Goal: Task Accomplishment & Management: Use online tool/utility

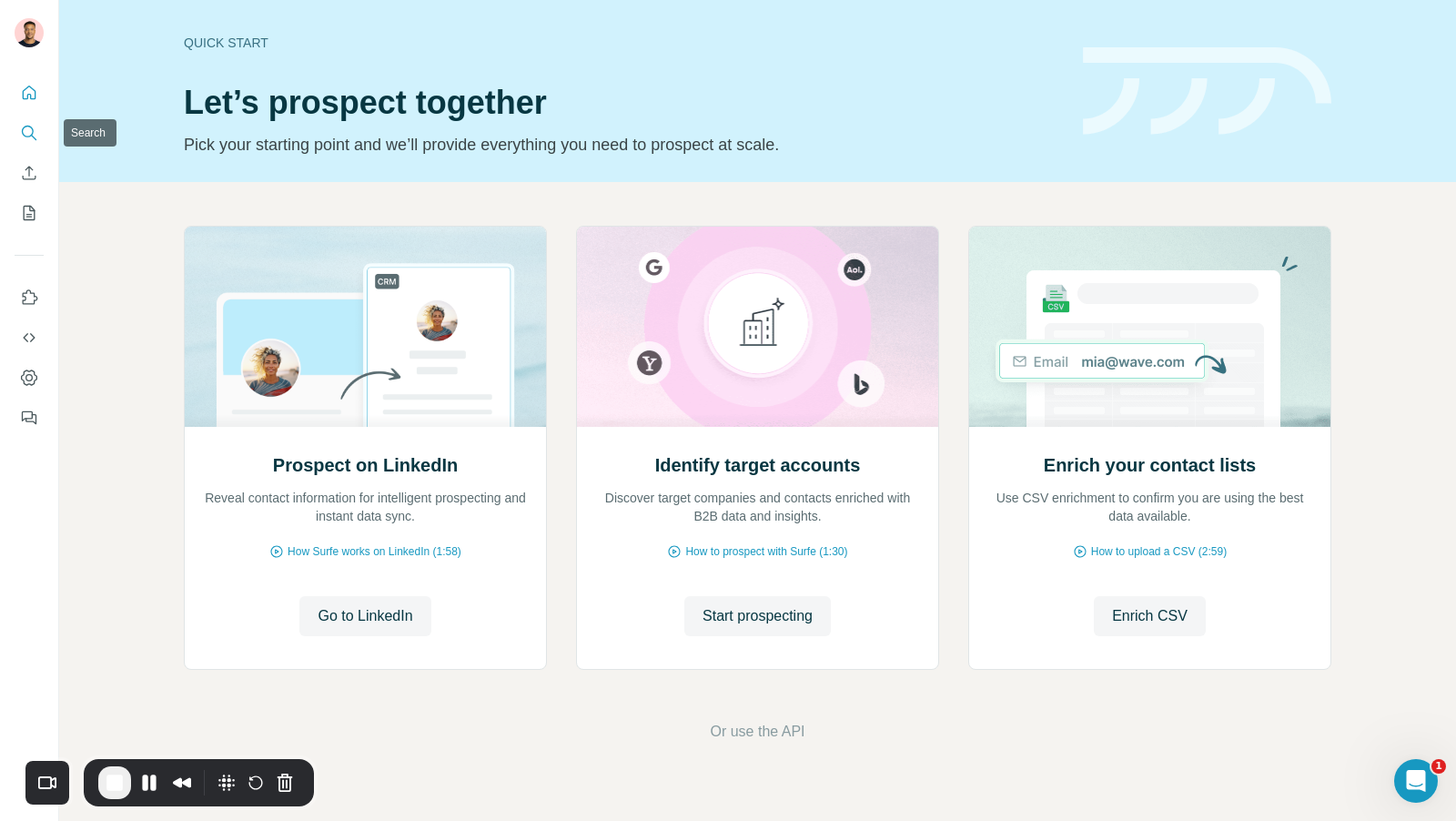
click at [31, 133] on icon "Search" at bounding box center [28, 132] width 18 height 18
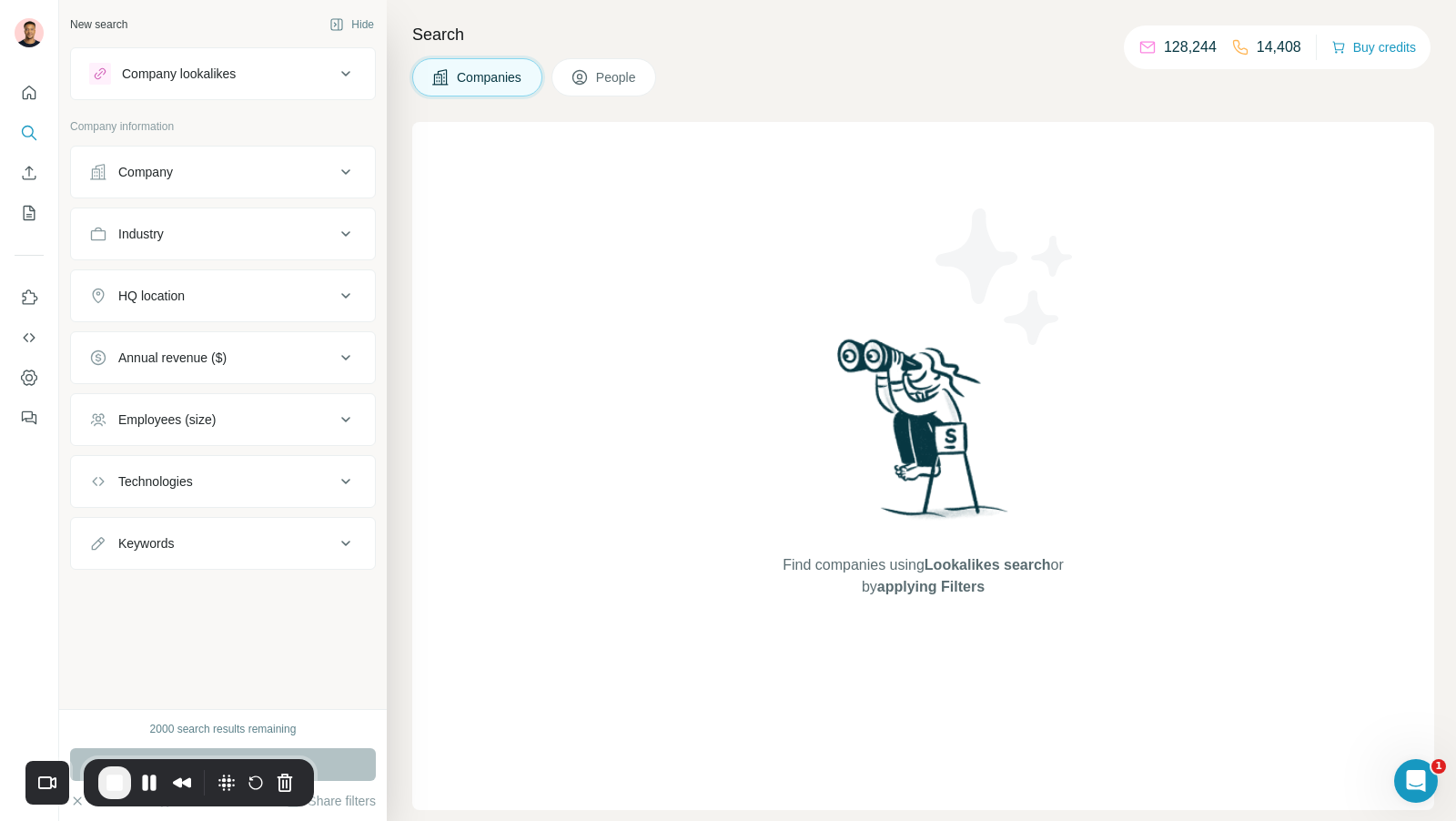
click at [225, 180] on button "Company" at bounding box center [222, 172] width 304 height 44
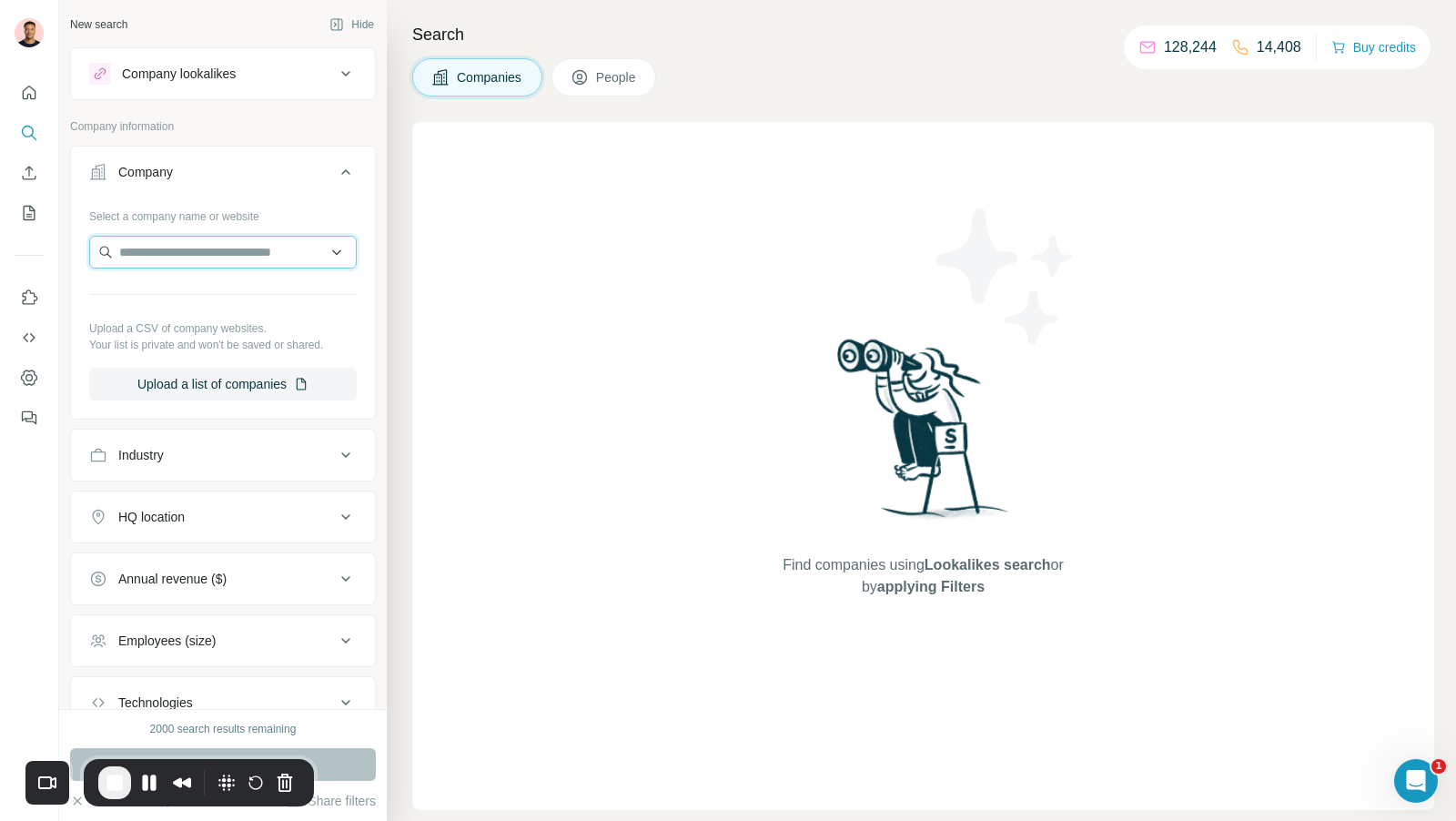
click at [214, 265] on input "text" at bounding box center [222, 252] width 267 height 33
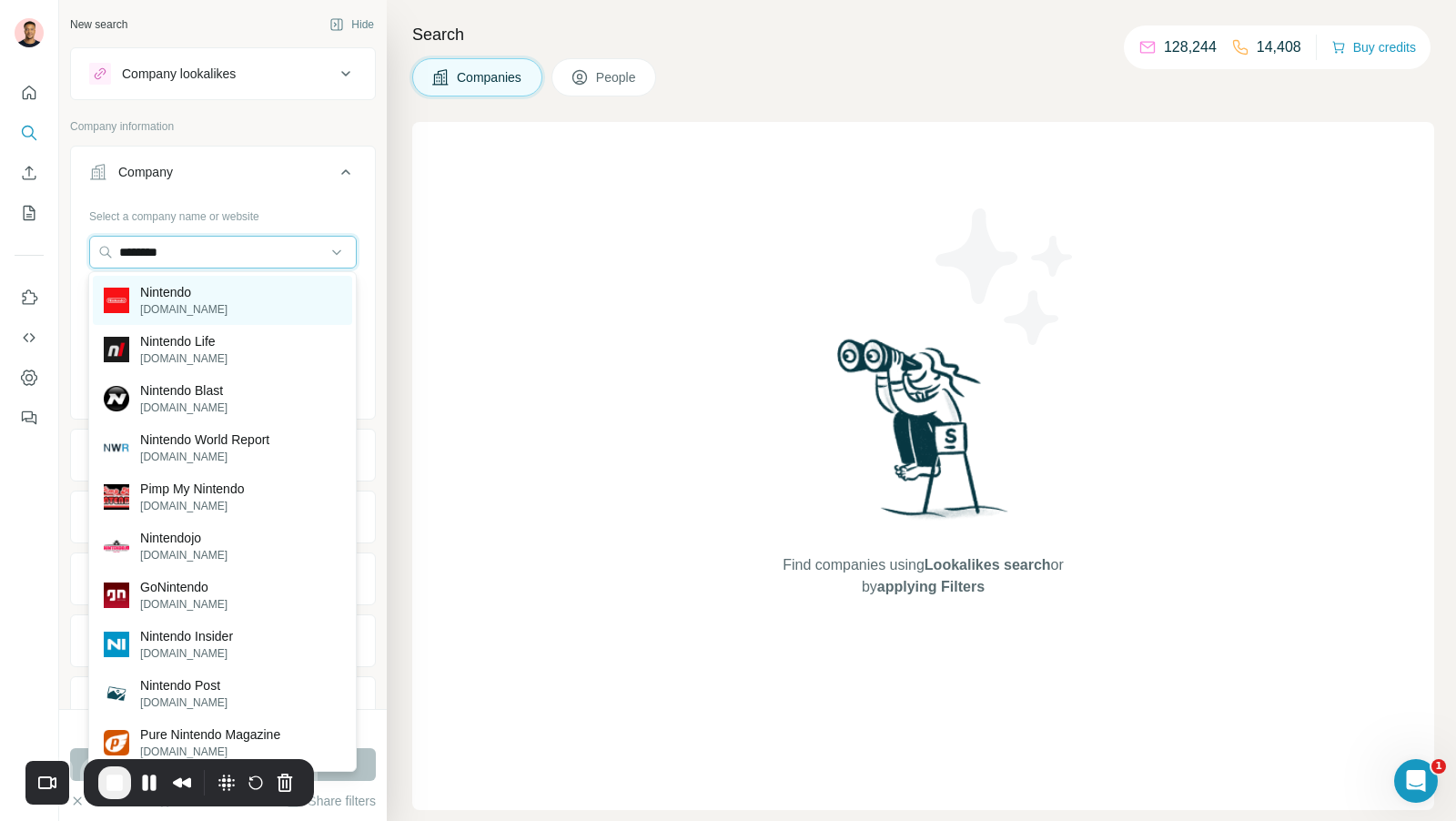
type input "********"
click at [215, 294] on div "Nintendo nintendo.com" at bounding box center [221, 300] width 259 height 50
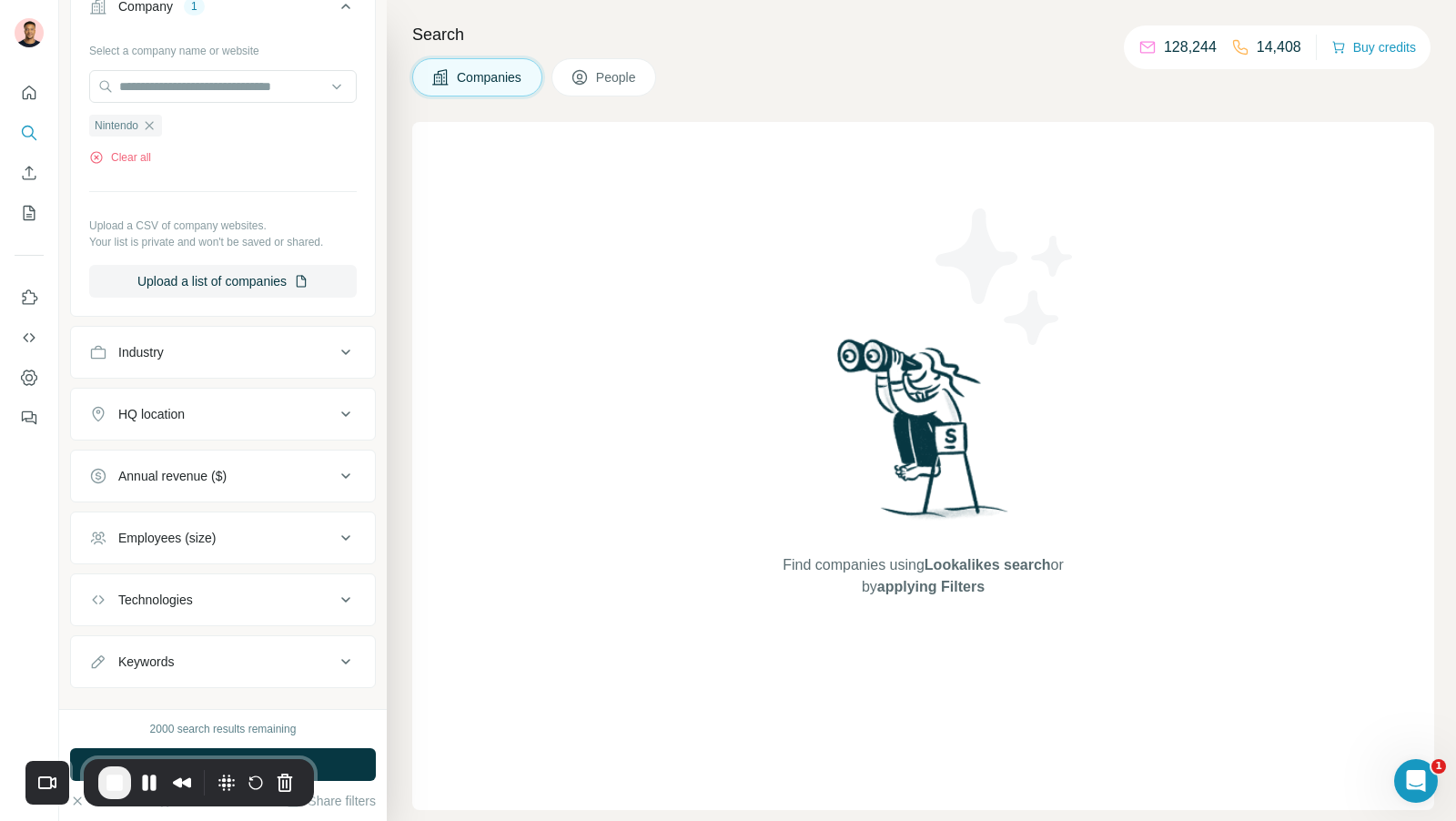
scroll to position [171, 0]
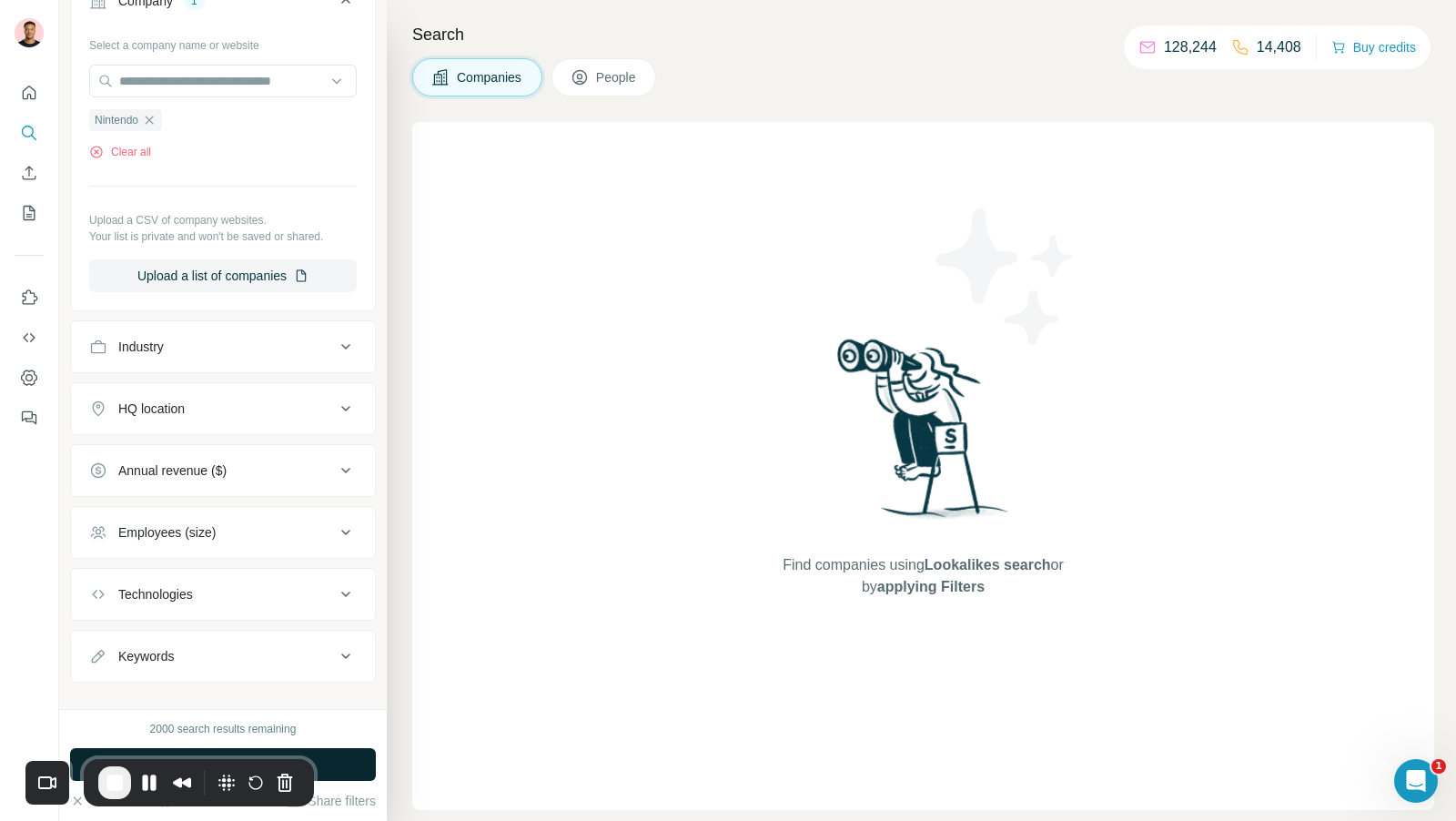
click at [360, 776] on button "Run search" at bounding box center [222, 764] width 306 height 33
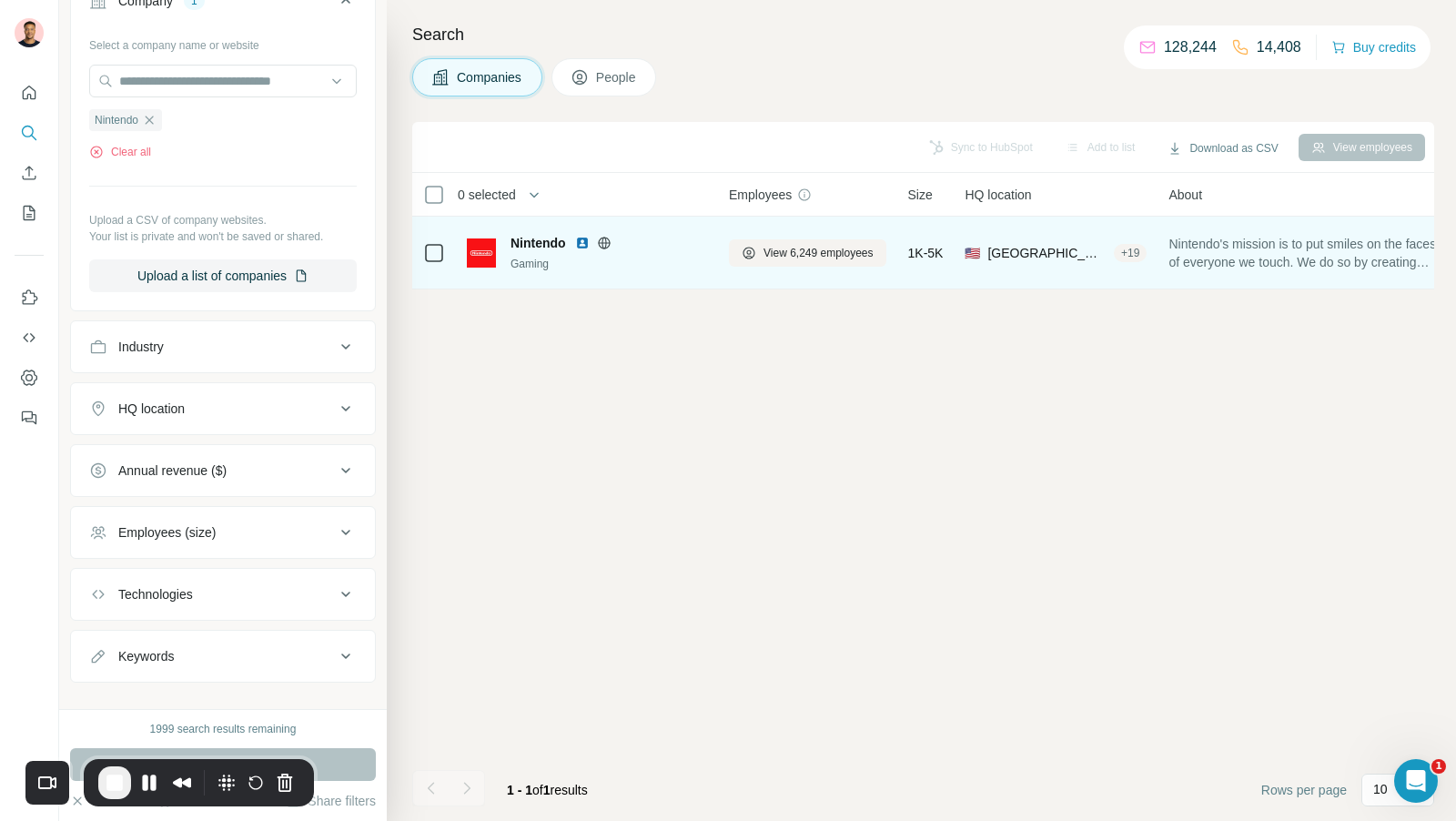
click at [443, 252] on icon at bounding box center [434, 252] width 21 height 22
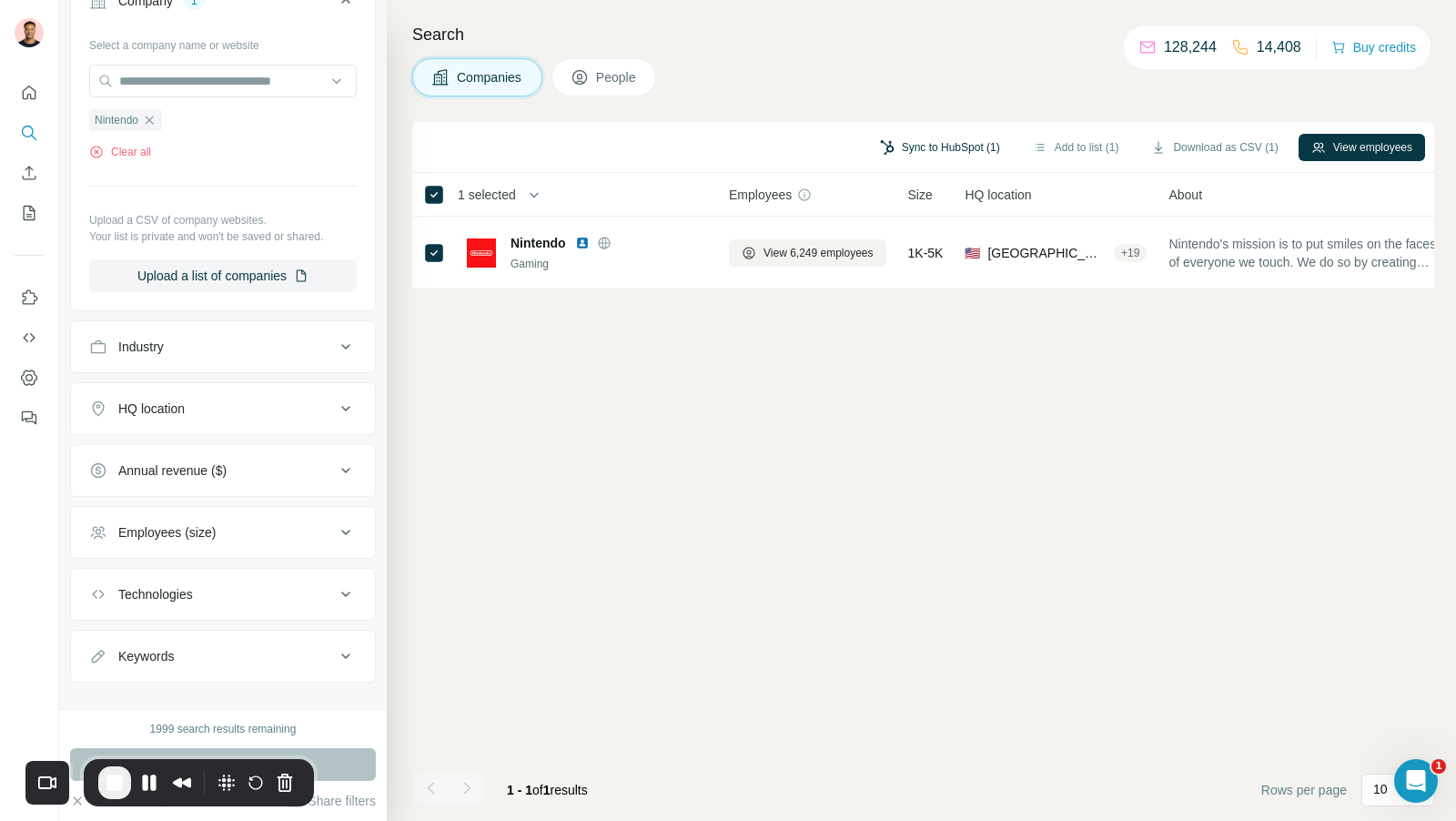
click at [935, 146] on button "Sync to HubSpot (1)" at bounding box center [940, 147] width 146 height 27
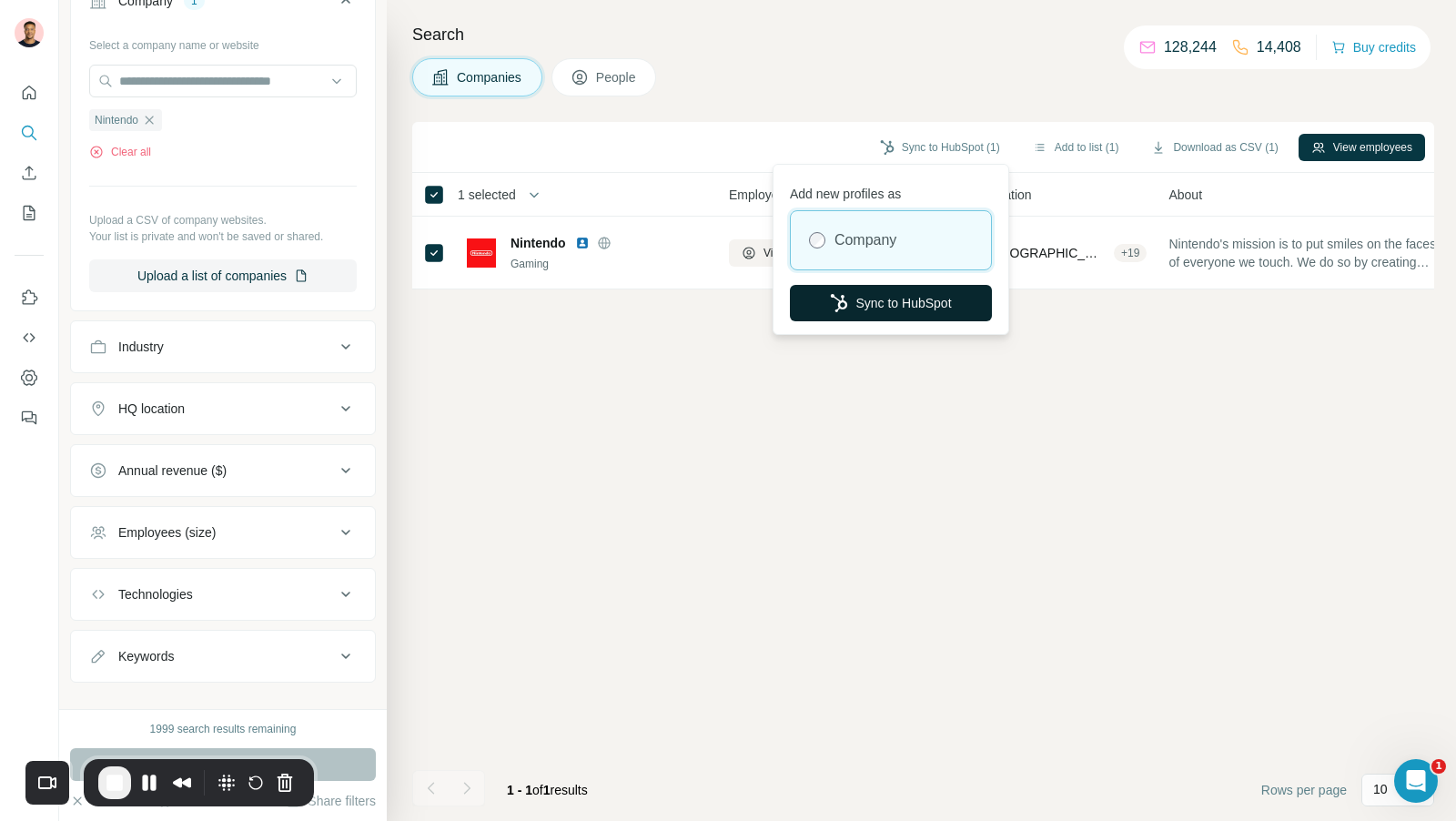
click at [930, 307] on button "Sync to HubSpot" at bounding box center [891, 303] width 202 height 36
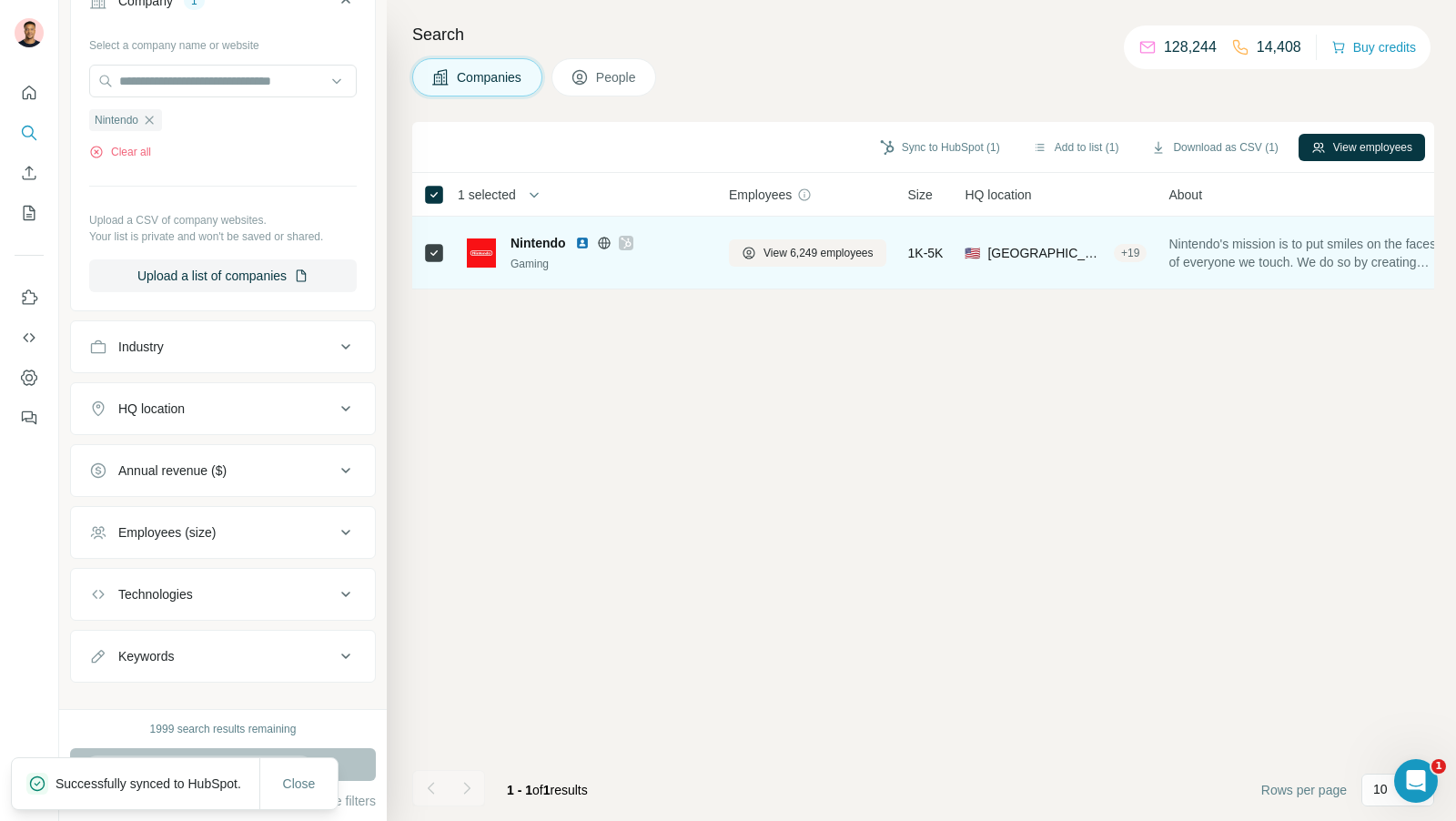
click at [631, 244] on icon at bounding box center [626, 243] width 11 height 15
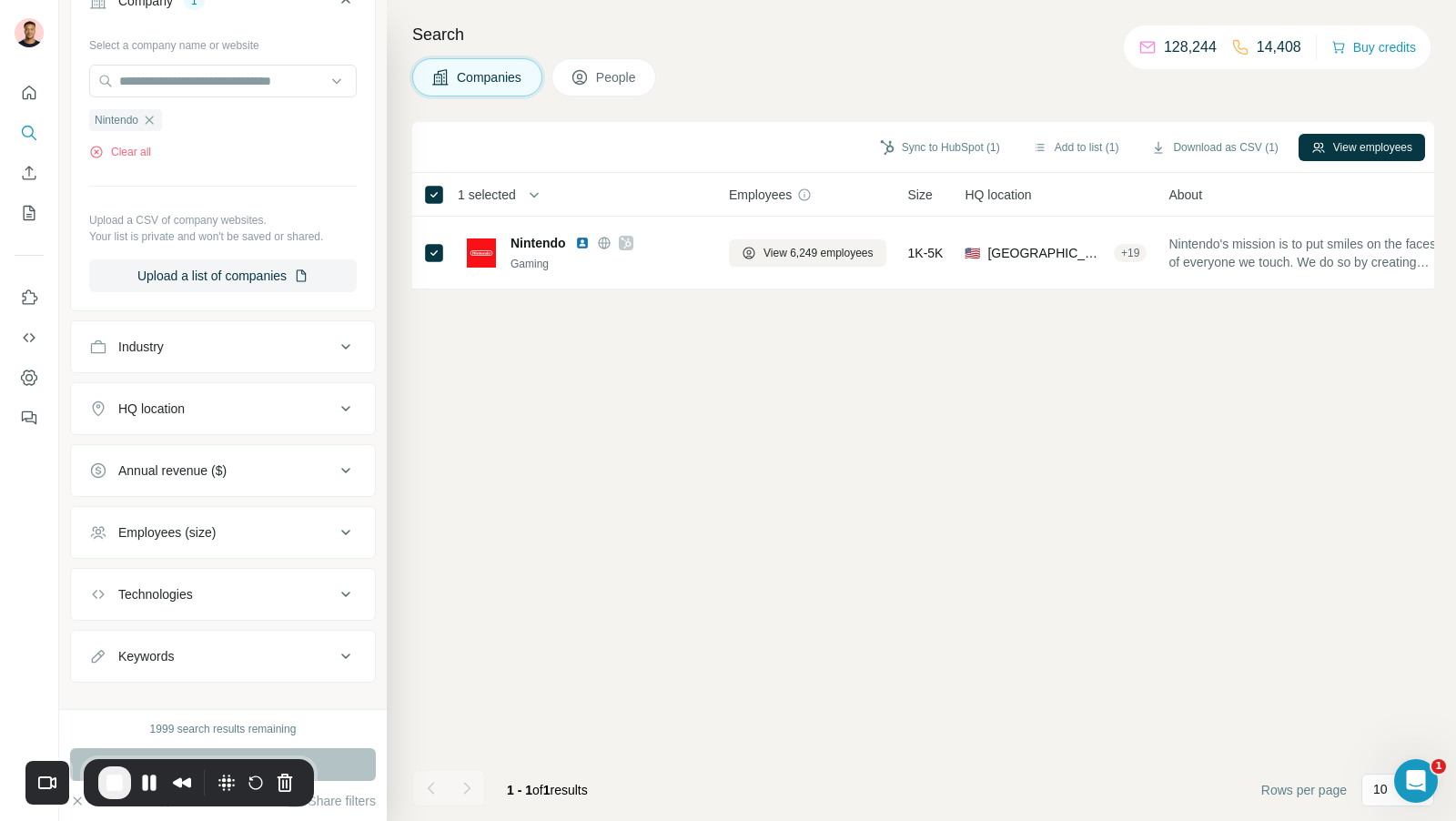
click at [629, 429] on div "Sync to HubSpot (1) Add to list (1) Download as CSV (1) View employees 1 select…" at bounding box center [922, 471] width 1021 height 699
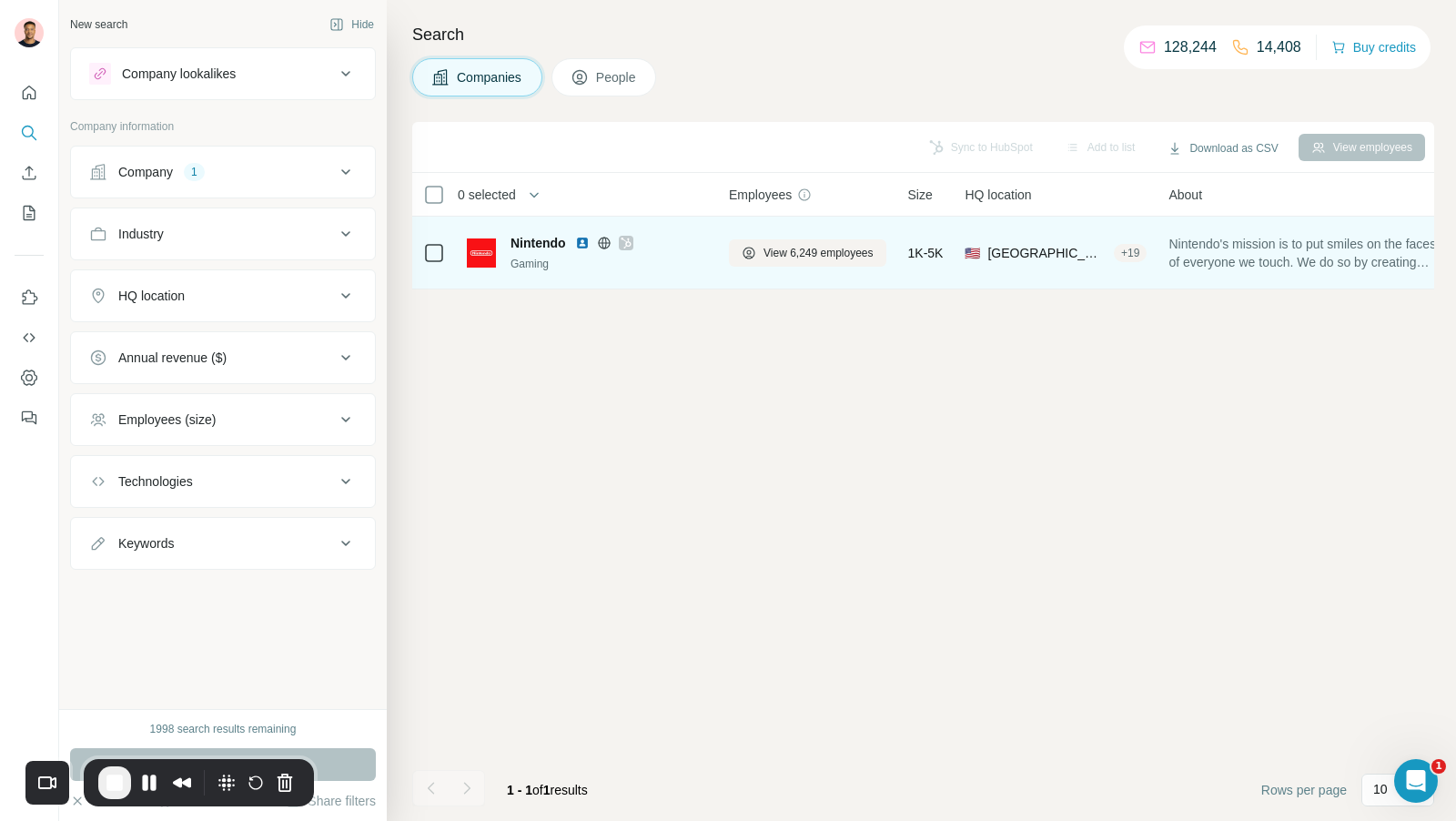
click at [626, 245] on icon at bounding box center [625, 243] width 10 height 11
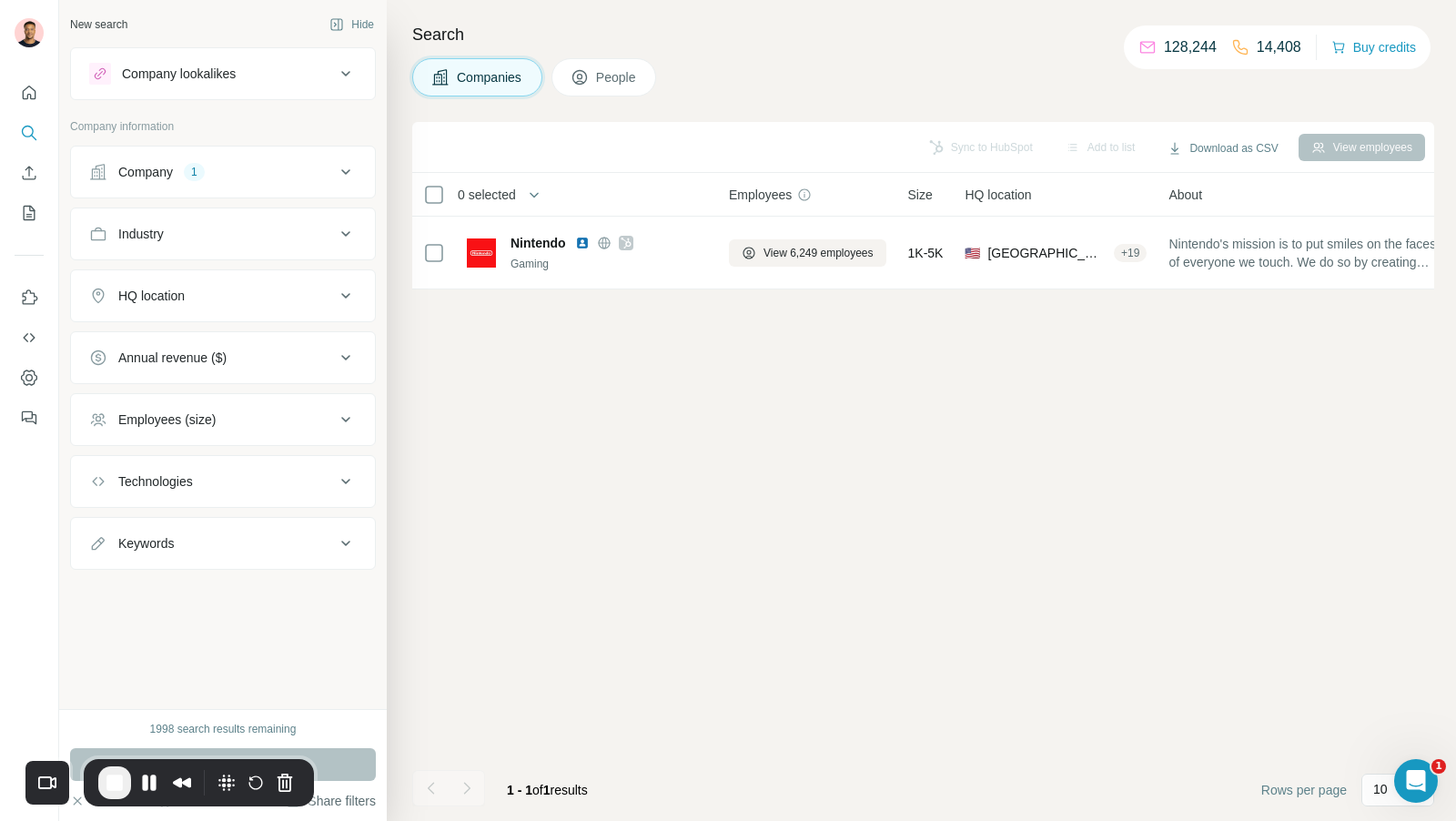
click at [341, 796] on button "Share filters" at bounding box center [331, 800] width 90 height 18
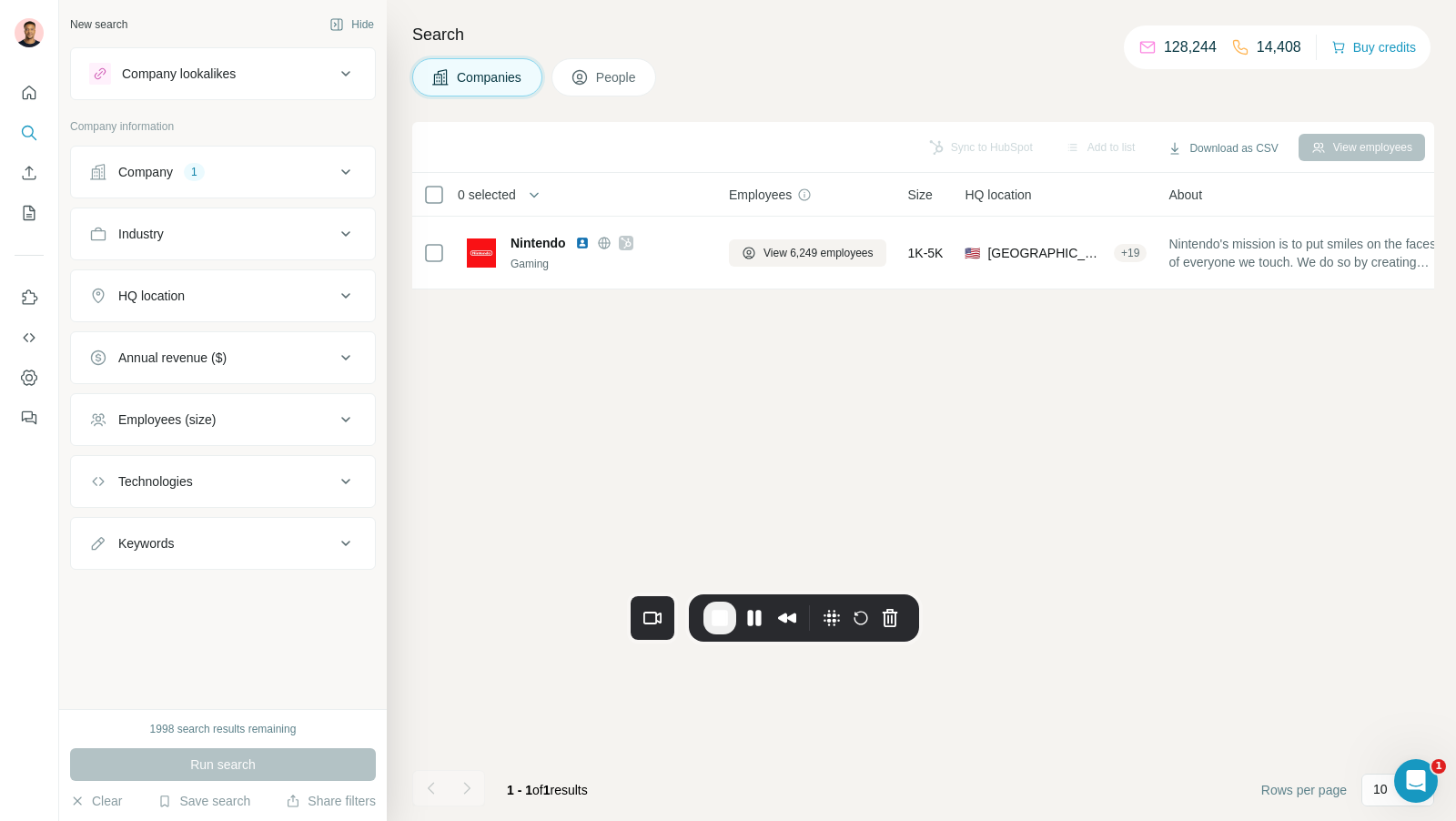
drag, startPoint x: 204, startPoint y: 770, endPoint x: 809, endPoint y: 604, distance: 627.4
click at [809, 604] on div "Recorder controls - play pause" at bounding box center [853, 617] width 103 height 29
click at [107, 810] on button "Clear" at bounding box center [95, 800] width 51 height 18
click at [124, 786] on div "1998 search results remaining Run search Clear Save search Share filters" at bounding box center [222, 765] width 327 height 112
click at [110, 799] on button "Clear" at bounding box center [95, 800] width 51 height 18
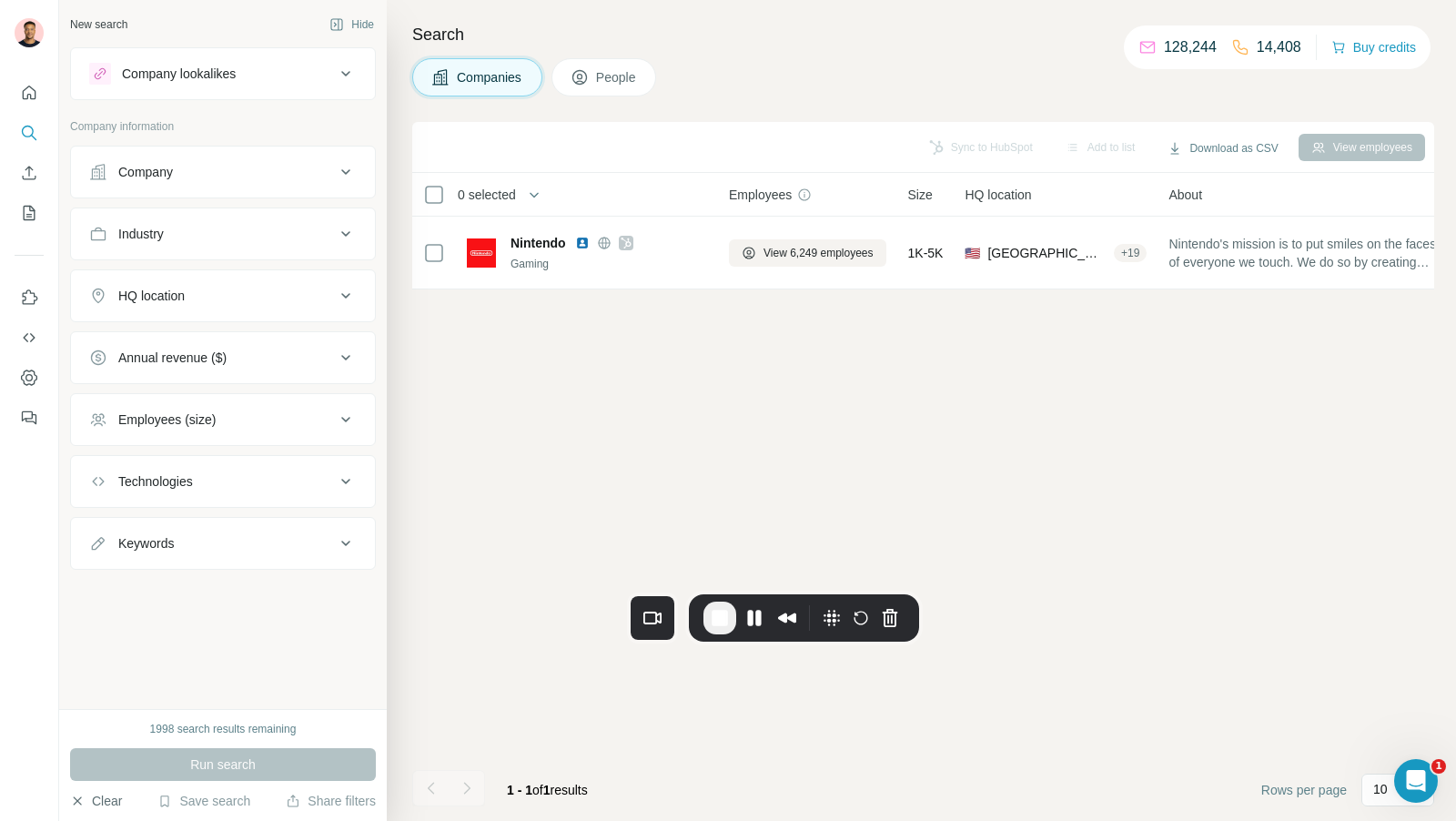
click at [104, 799] on button "Clear" at bounding box center [95, 800] width 51 height 18
click at [31, 98] on icon "Quick start" at bounding box center [29, 93] width 14 height 14
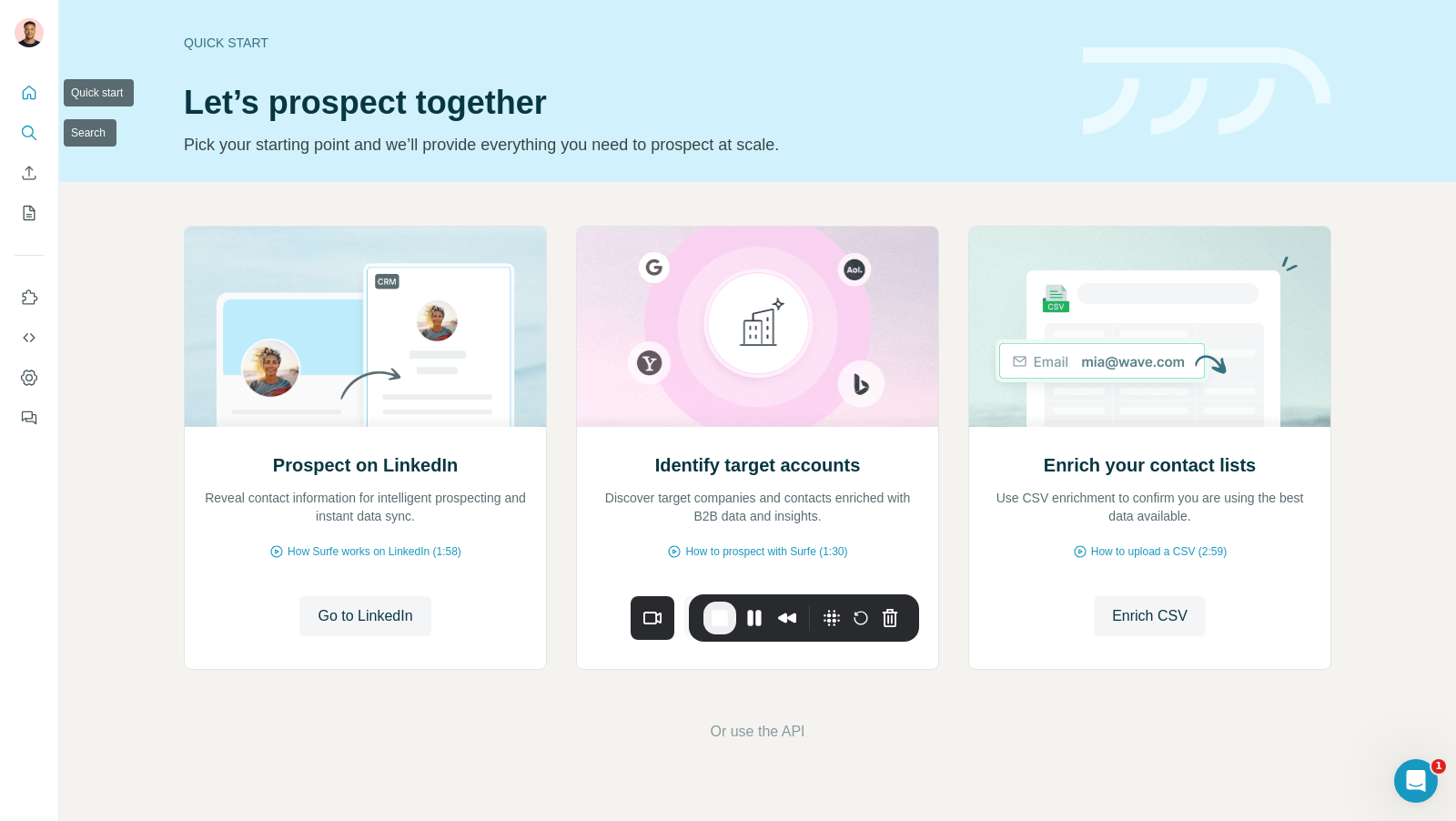
click at [30, 123] on icon "Search" at bounding box center [28, 132] width 18 height 18
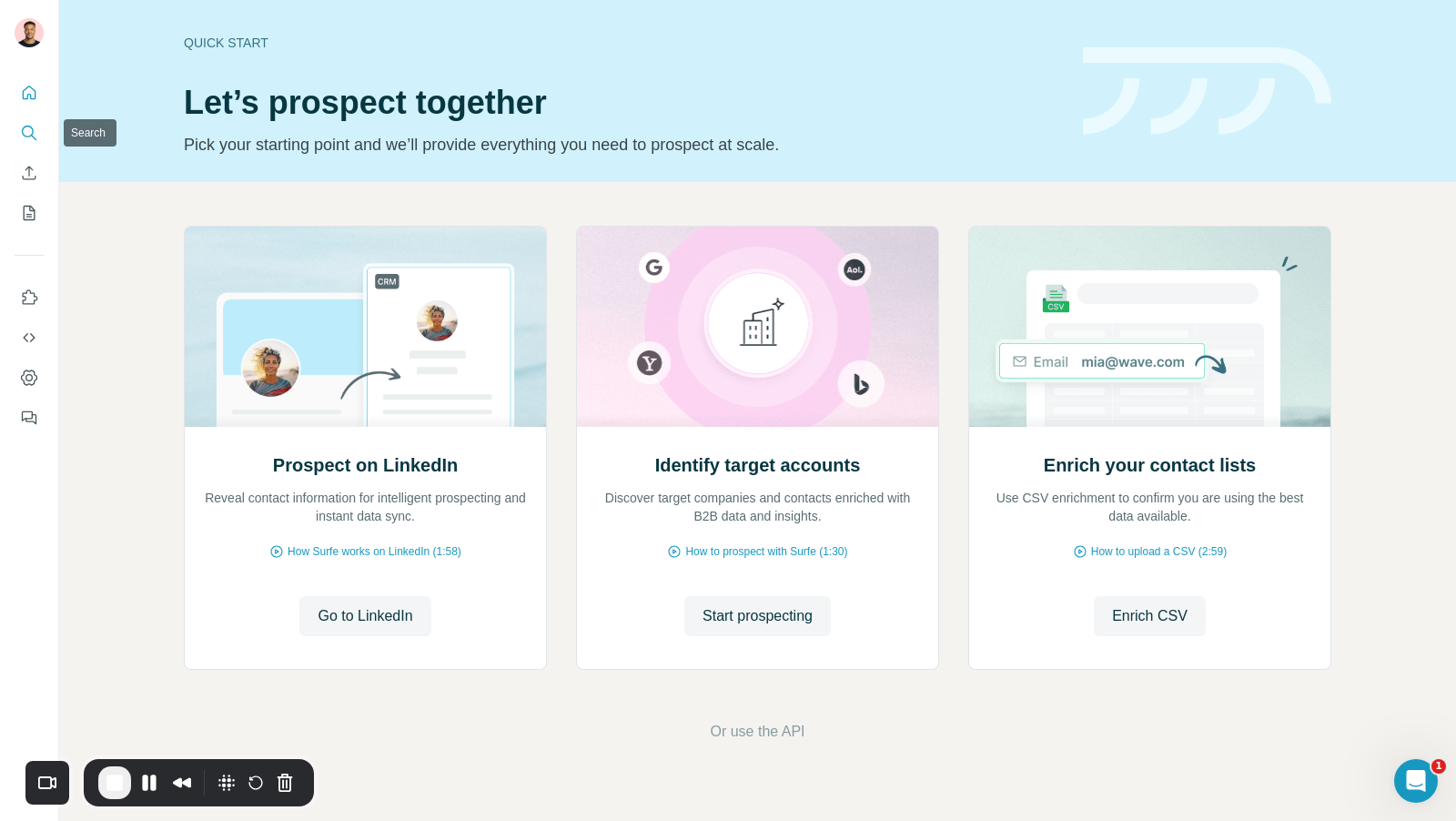
click at [24, 137] on icon "Search" at bounding box center [28, 132] width 18 height 18
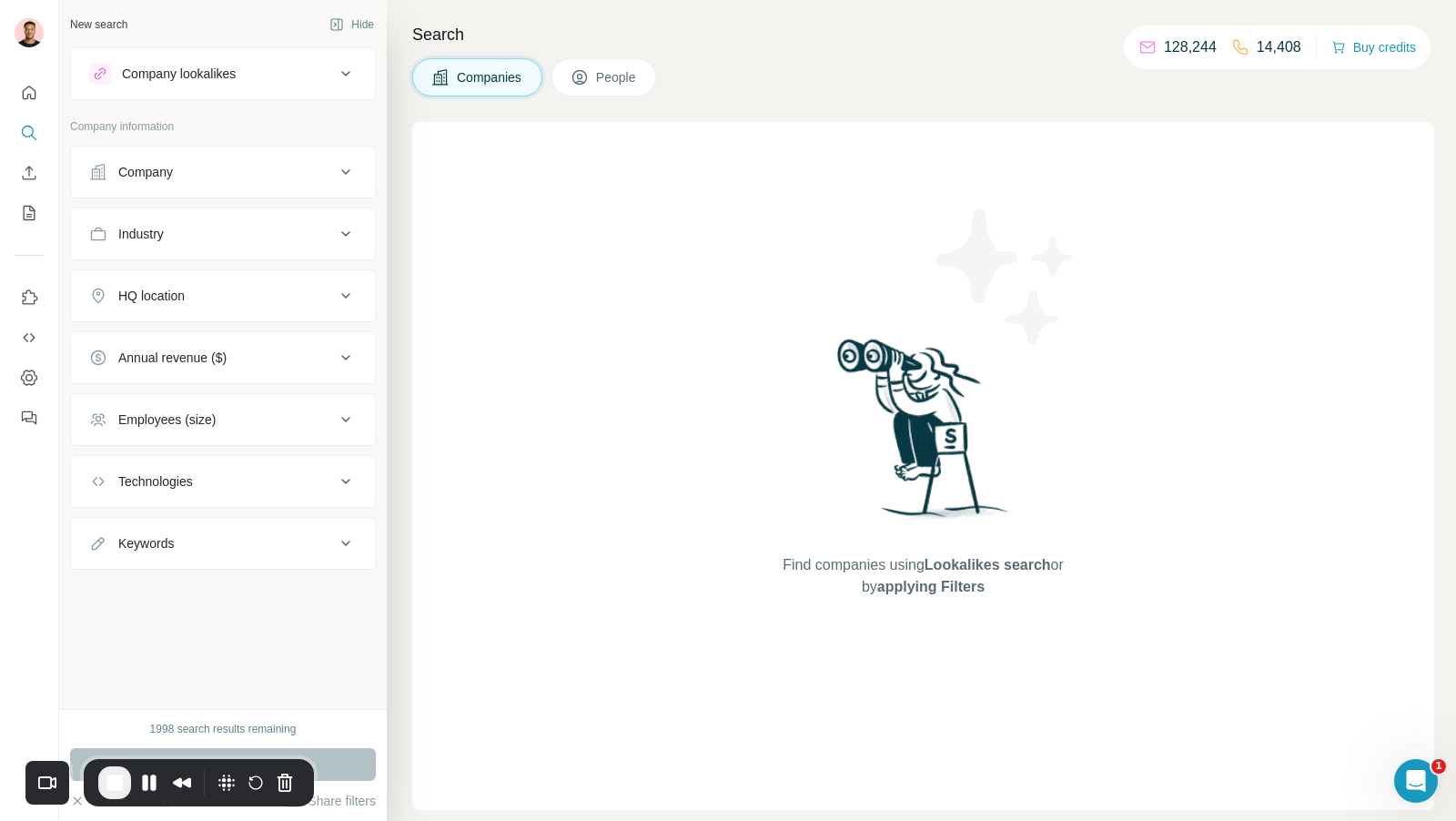
click at [208, 160] on button "Company" at bounding box center [222, 172] width 304 height 44
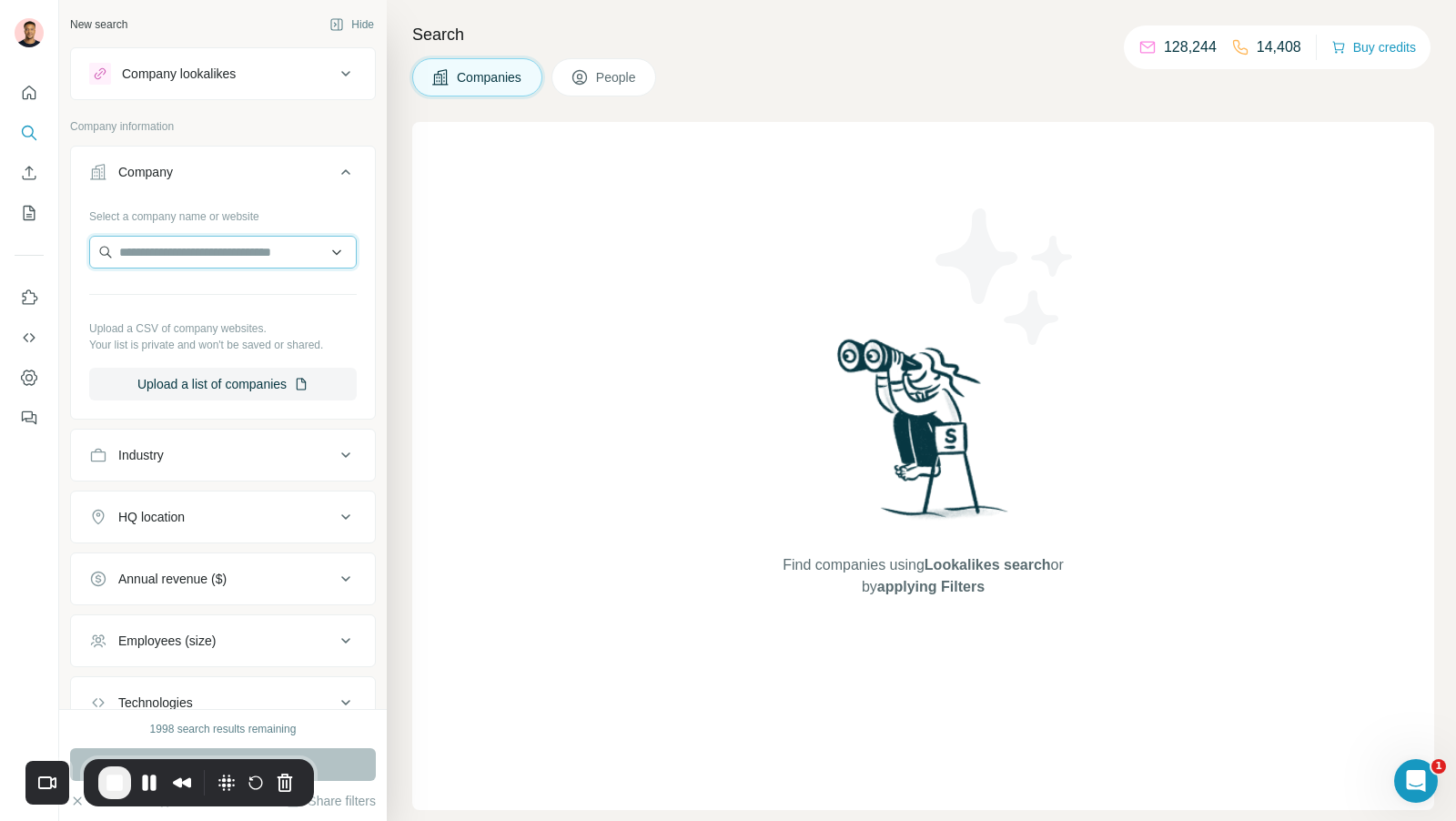
click at [183, 266] on input "text" at bounding box center [222, 252] width 267 height 33
type input "*"
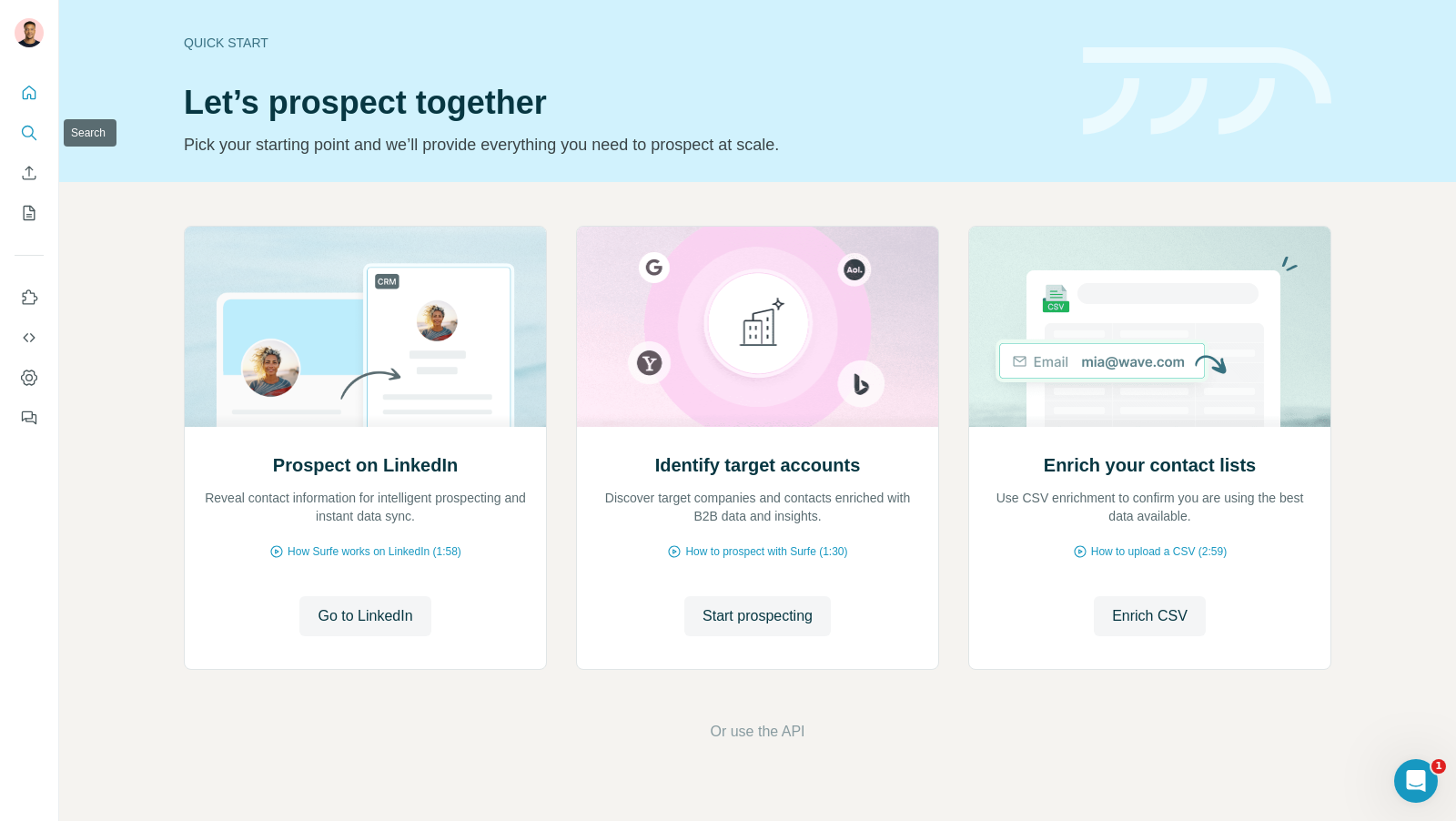
click at [16, 128] on button "Search" at bounding box center [29, 133] width 29 height 33
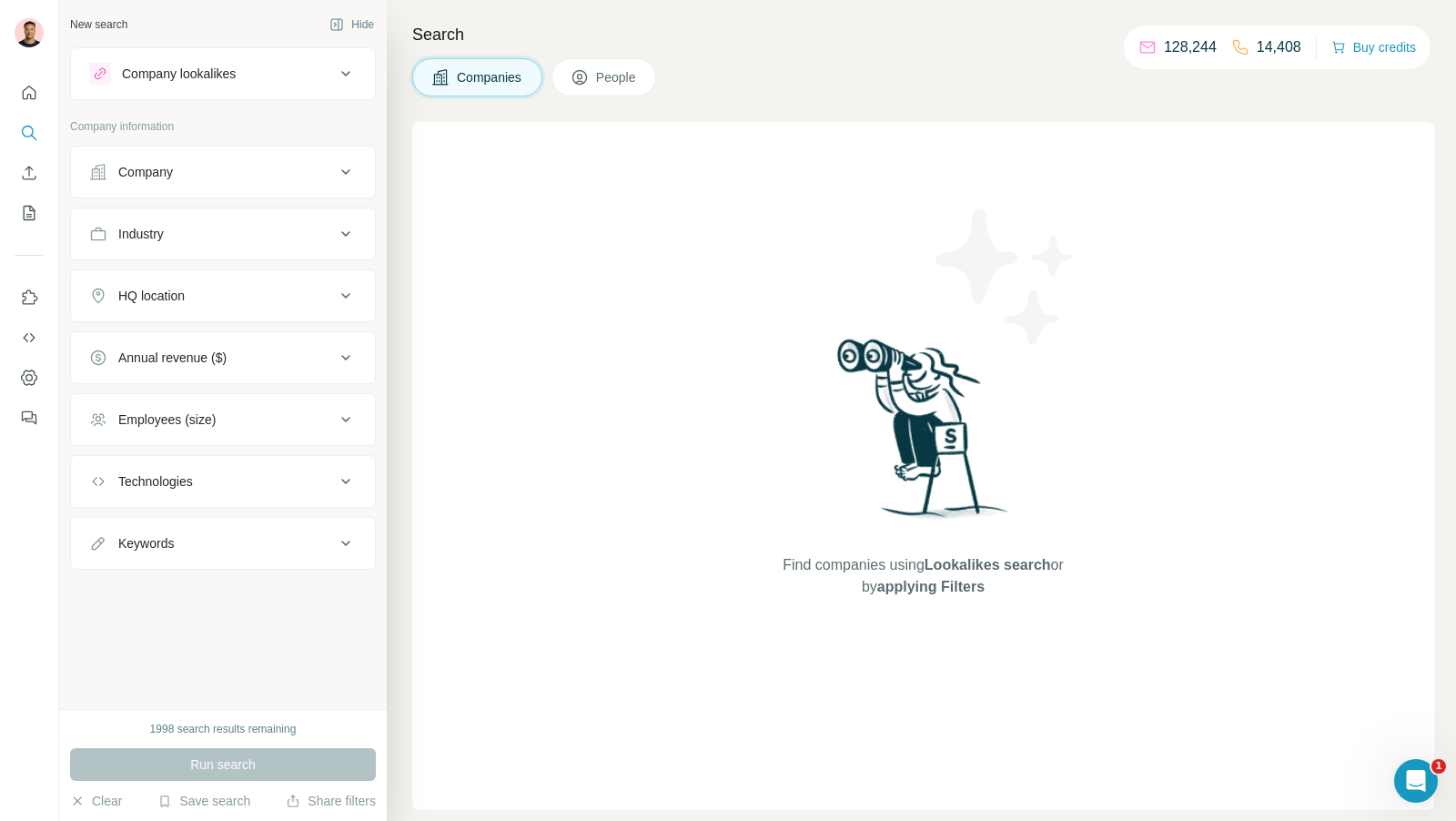
click at [176, 163] on div "Company" at bounding box center [211, 171] width 246 height 18
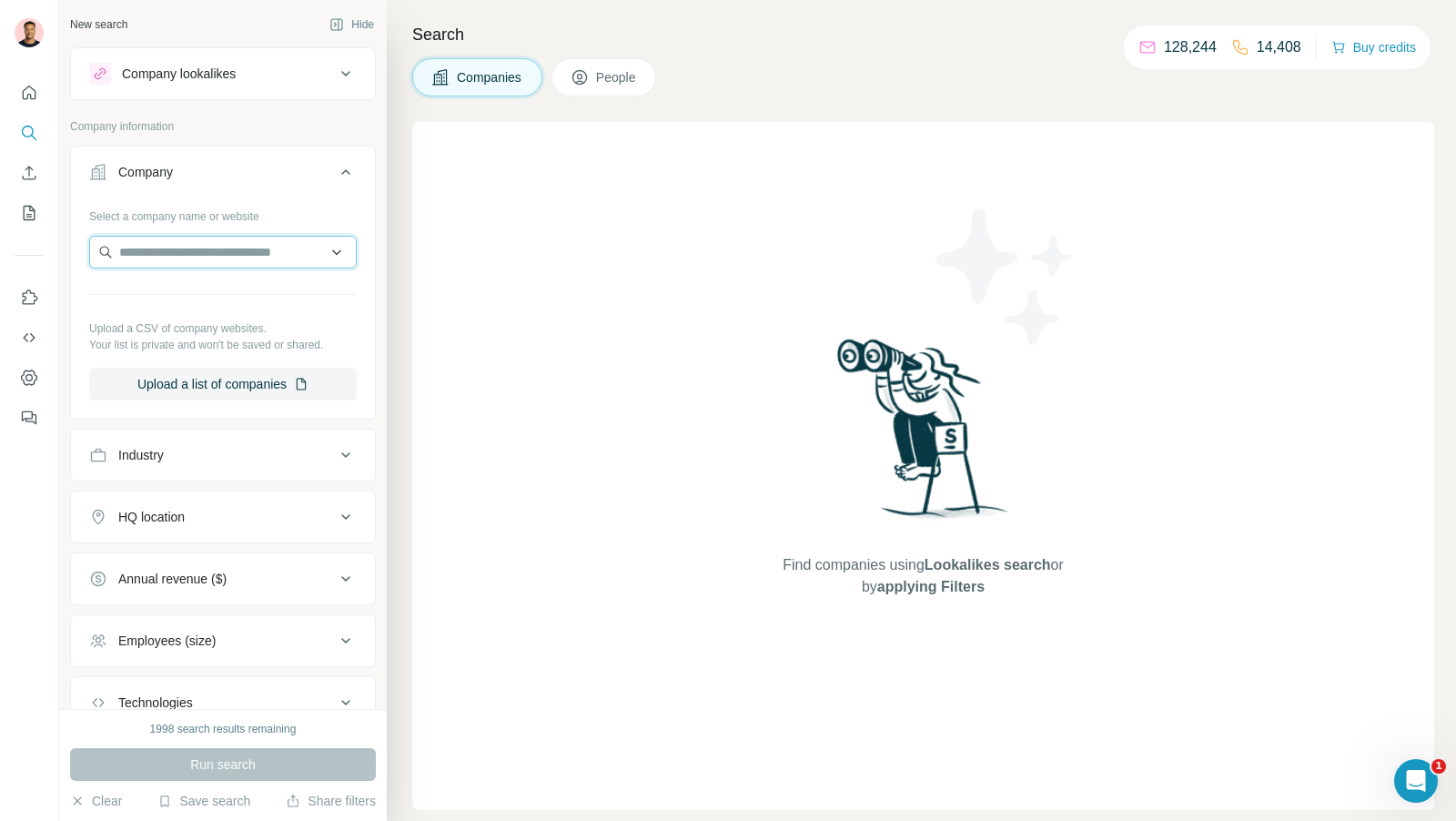
click at [186, 236] on input "text" at bounding box center [222, 252] width 267 height 33
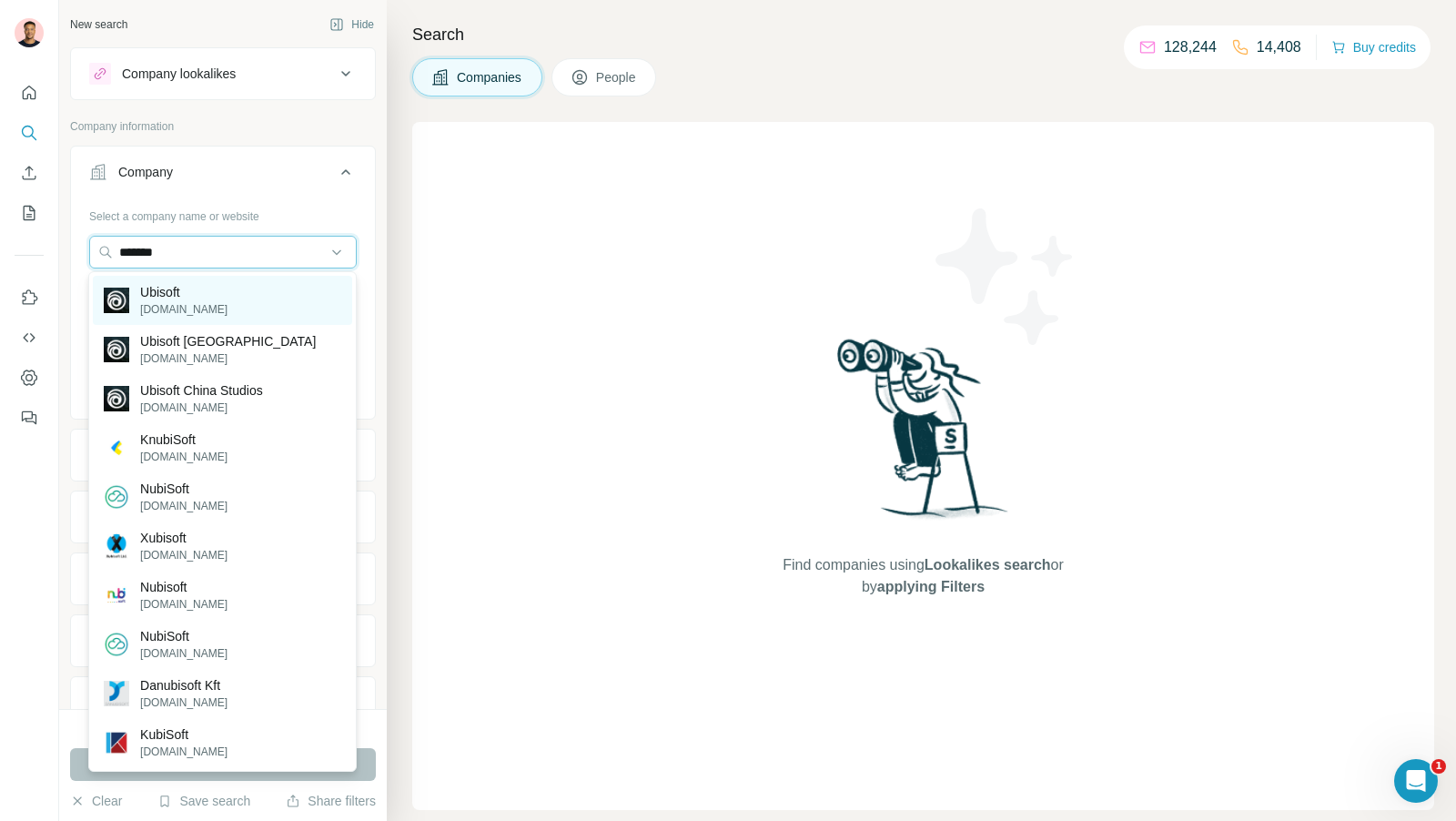
type input "*******"
click at [182, 306] on p "ubisoft.com" at bounding box center [183, 310] width 87 height 17
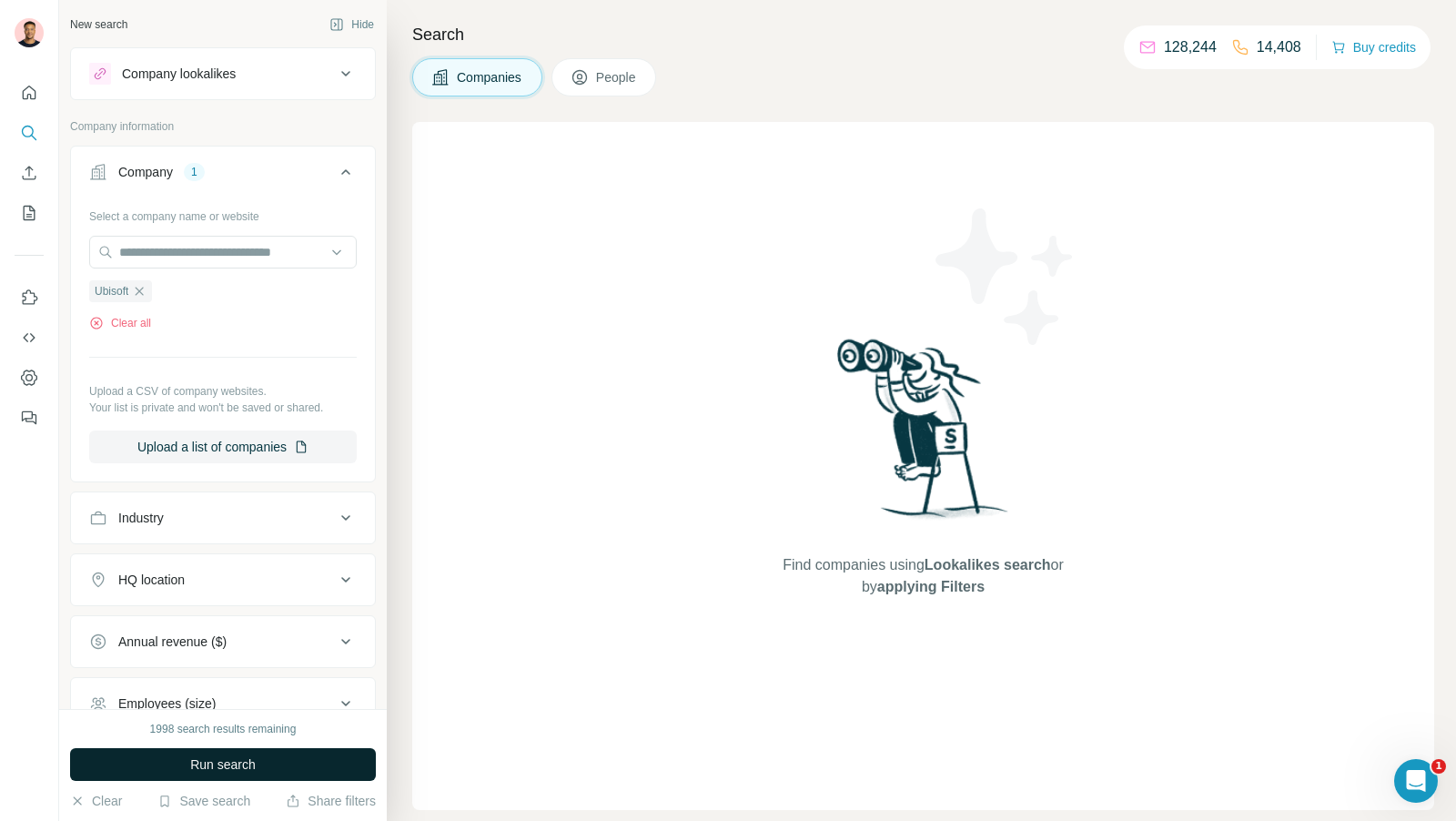
click at [247, 766] on span "Run search" at bounding box center [222, 764] width 65 height 18
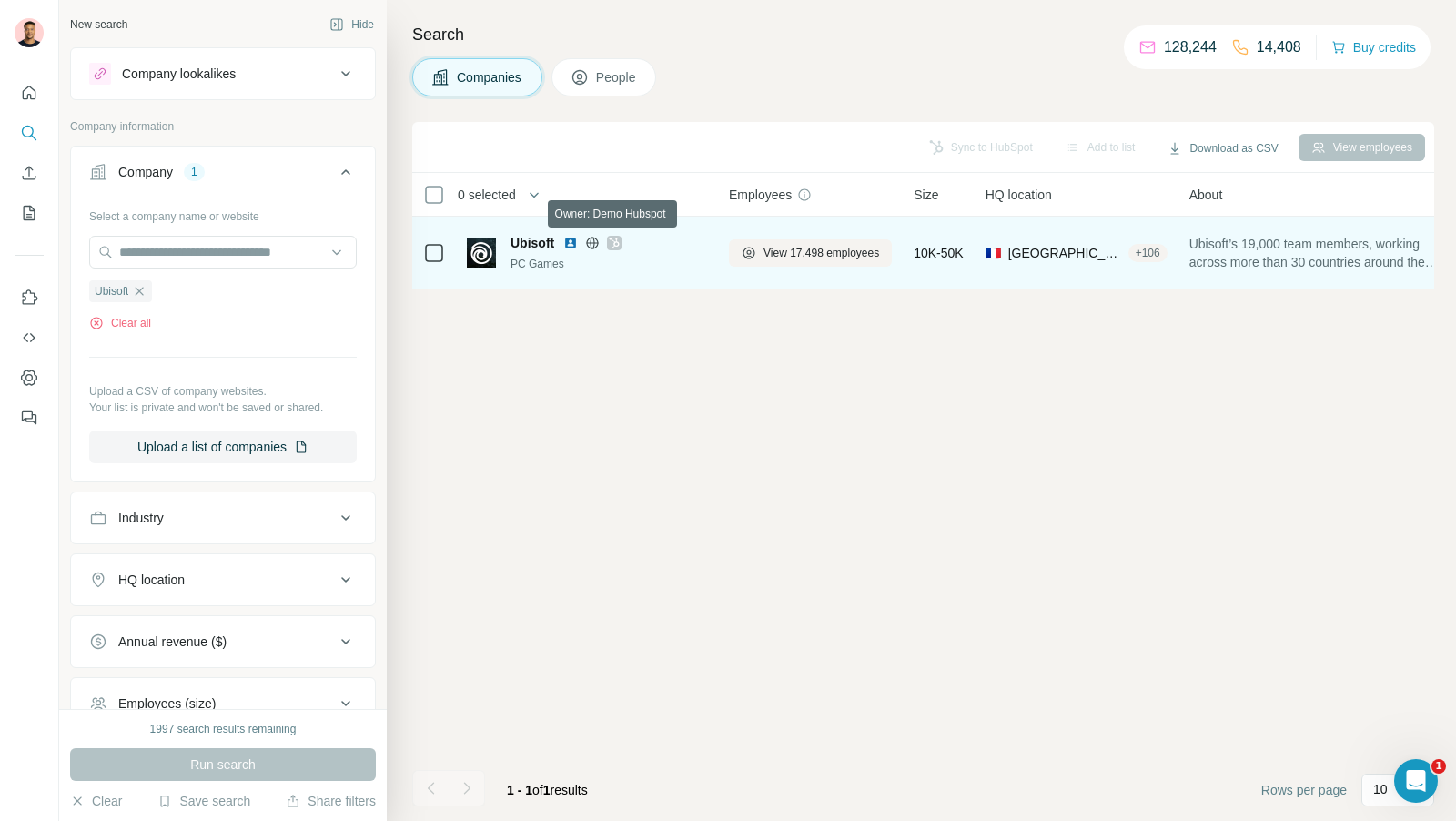
click at [614, 246] on icon at bounding box center [614, 243] width 10 height 11
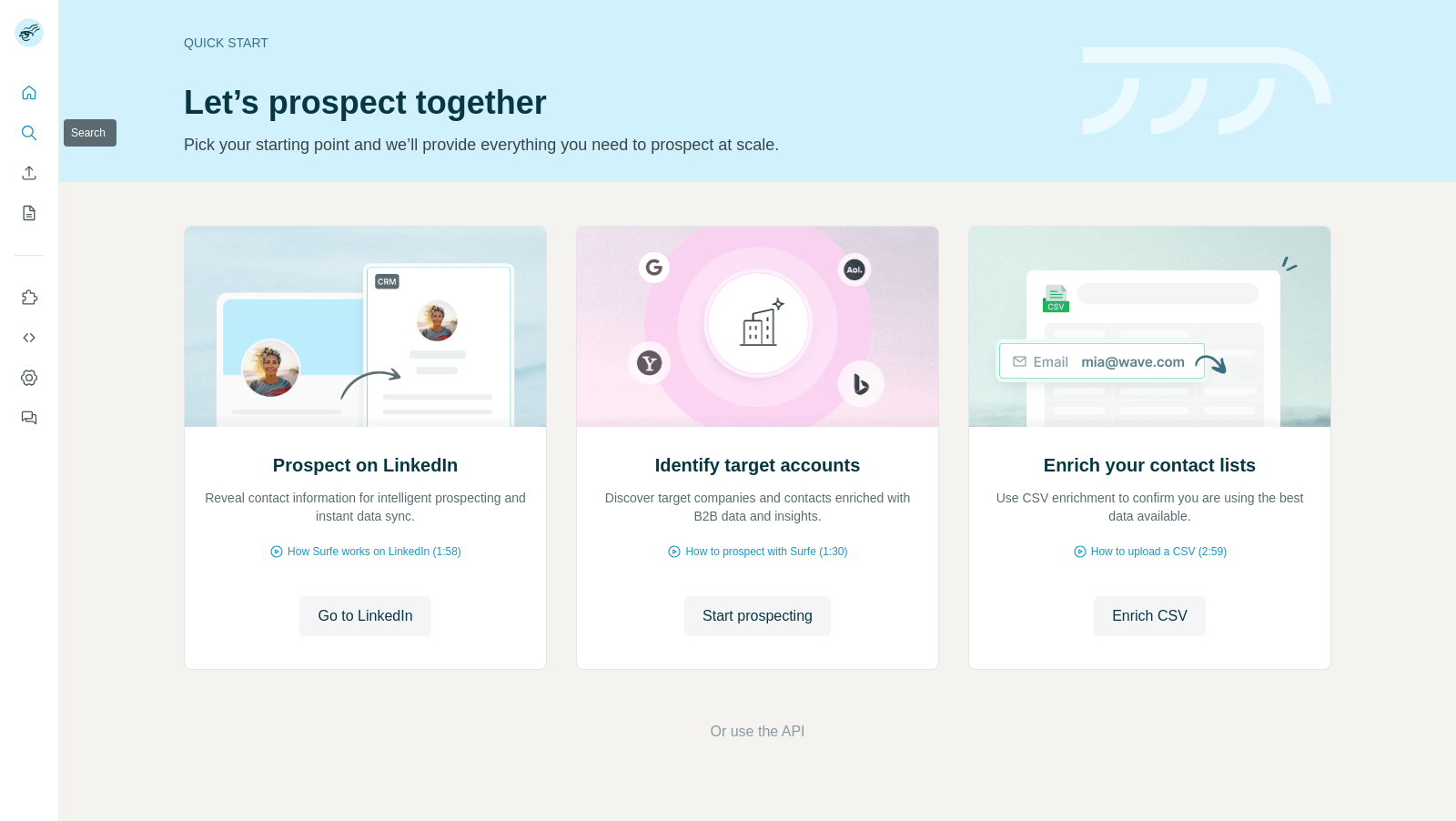
click at [22, 124] on icon "Search" at bounding box center [28, 132] width 18 height 18
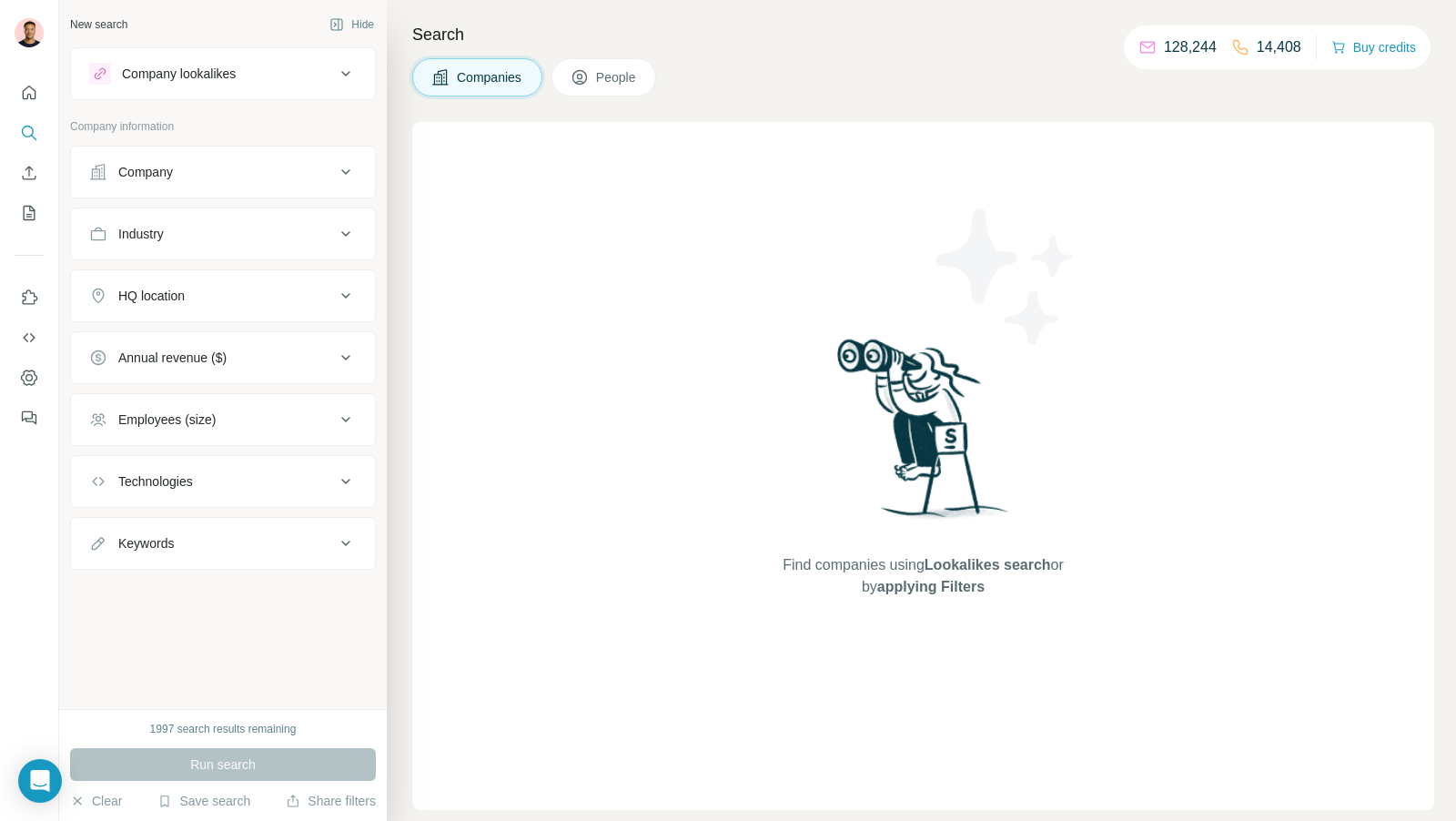
click at [188, 164] on div "Company" at bounding box center [211, 171] width 246 height 18
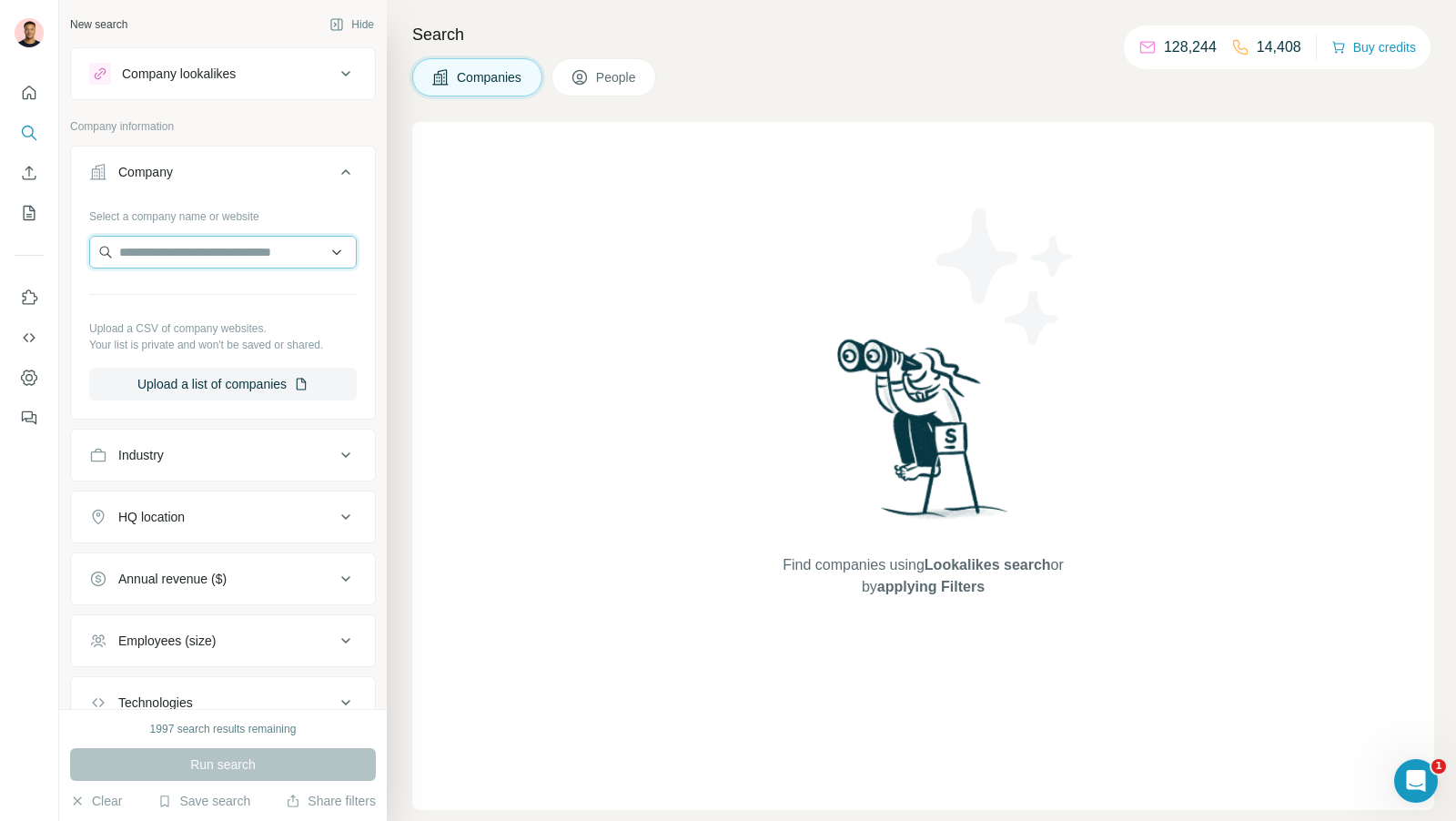
click at [193, 252] on input "text" at bounding box center [222, 252] width 267 height 33
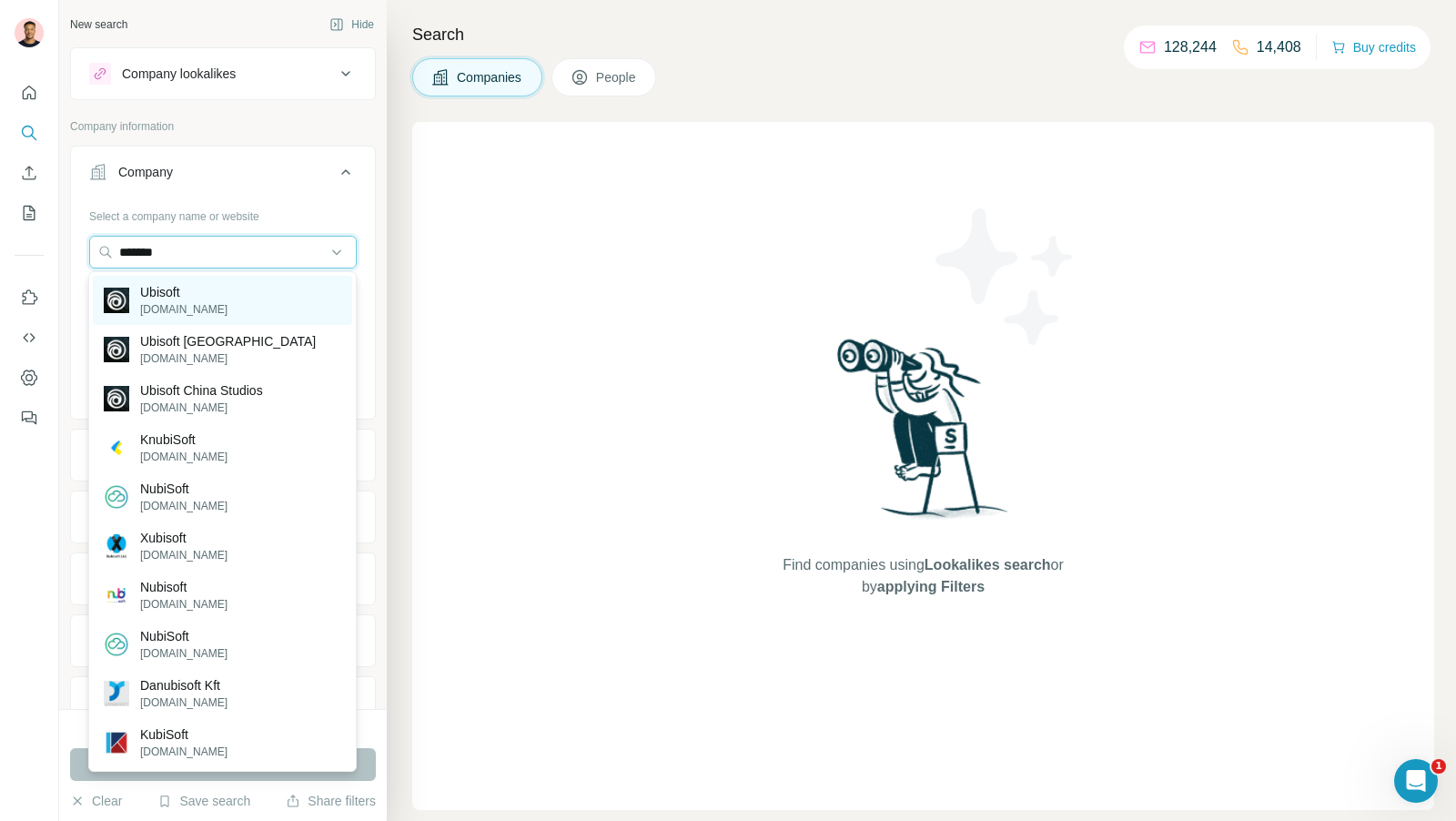
type input "*******"
click at [237, 299] on div "Ubisoft [DOMAIN_NAME]" at bounding box center [221, 300] width 259 height 50
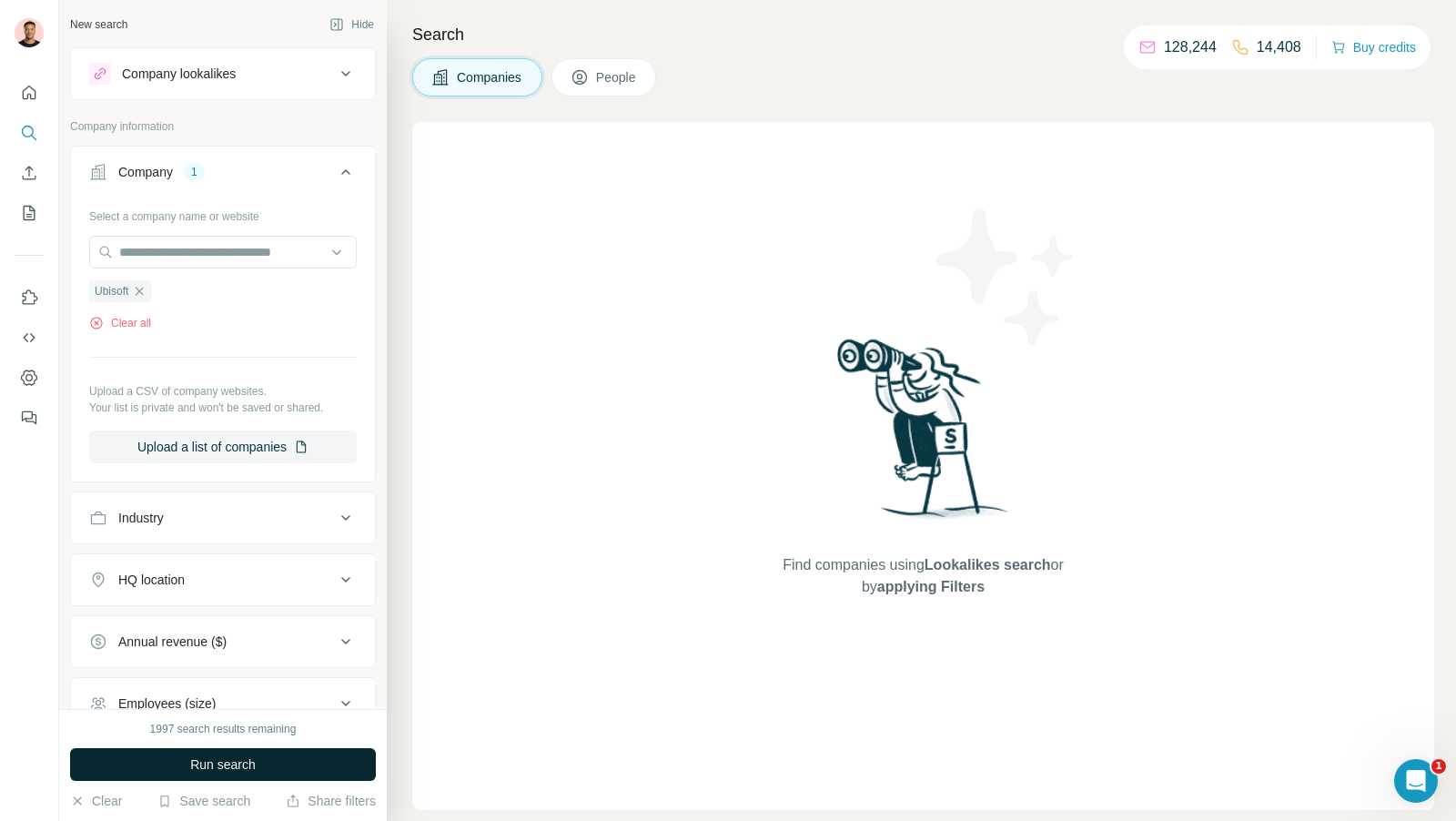
click at [252, 775] on button "Run search" at bounding box center [222, 764] width 306 height 33
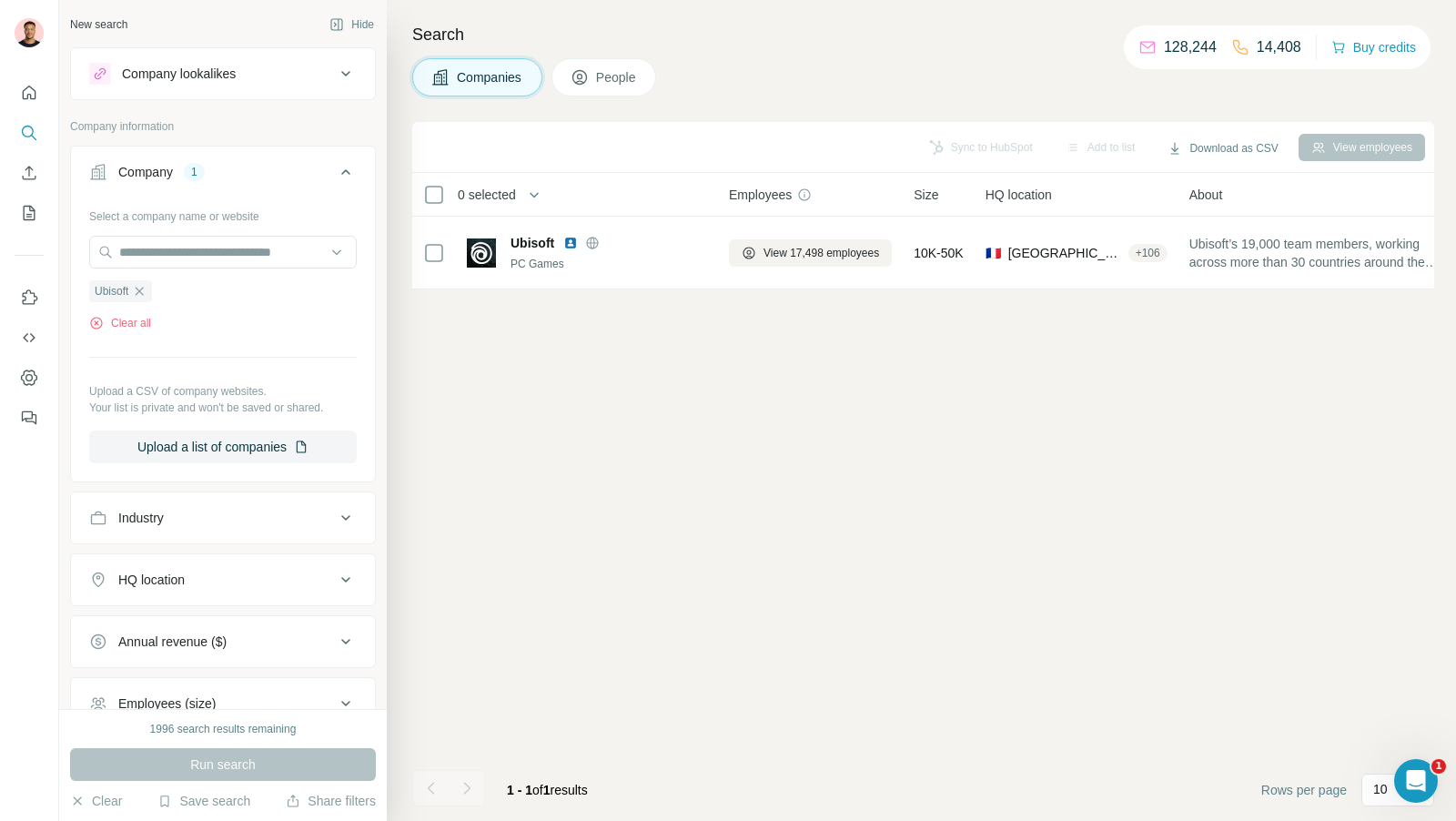
click at [709, 356] on div "Sync to HubSpot Add to list Download as CSV View employees 0 selected Companies…" at bounding box center [922, 471] width 1021 height 699
click at [706, 390] on div "Sync to HubSpot Add to list Download as CSV View employees 0 selected Companies…" at bounding box center [922, 471] width 1021 height 699
click at [108, 791] on div "1996 search results remaining Run search Clear Save search Share filters" at bounding box center [222, 765] width 327 height 112
click at [107, 799] on button "Clear" at bounding box center [95, 800] width 51 height 18
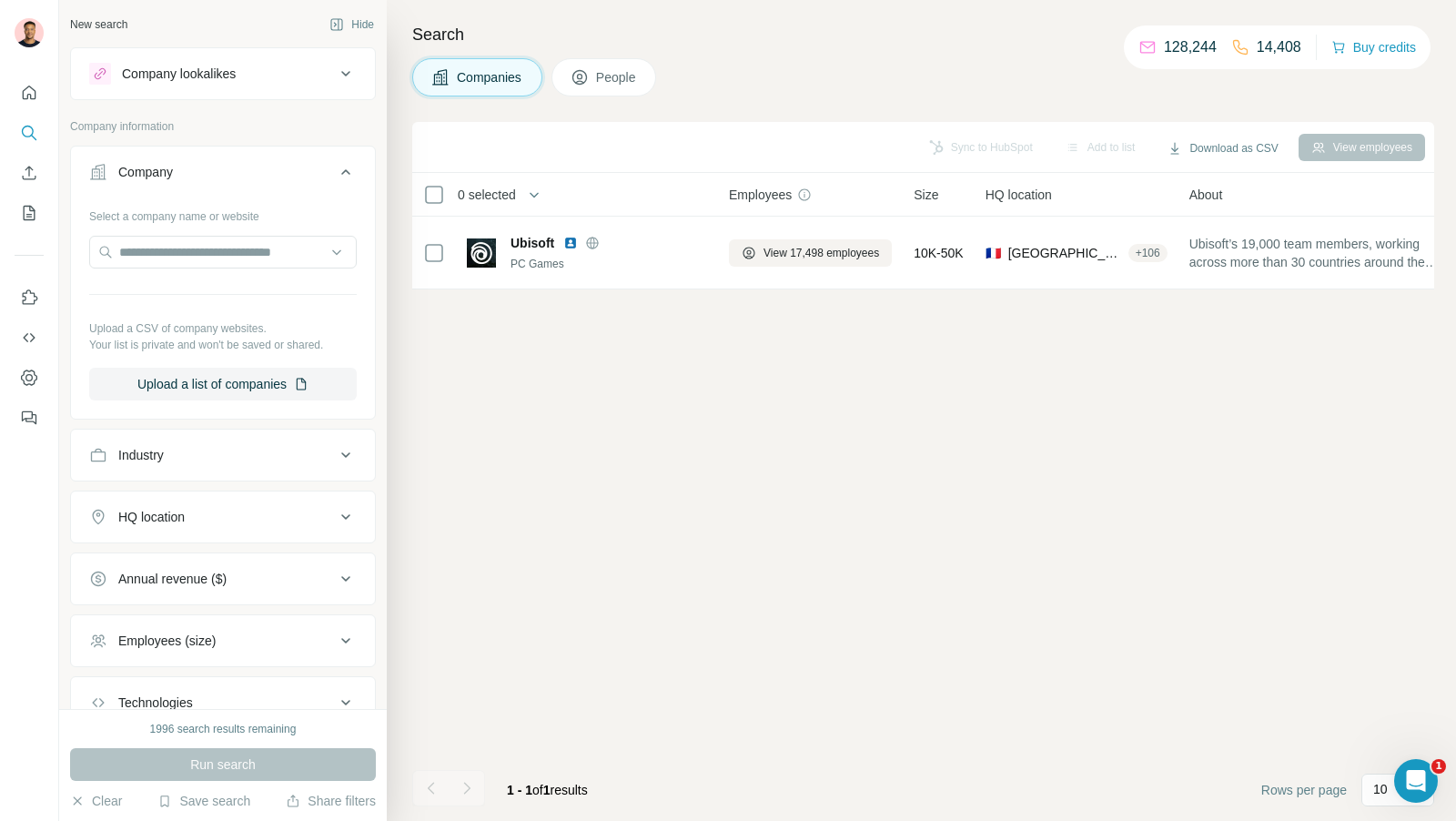
click at [19, 110] on nav at bounding box center [29, 153] width 29 height 153
click at [29, 100] on icon "Quick start" at bounding box center [28, 93] width 18 height 18
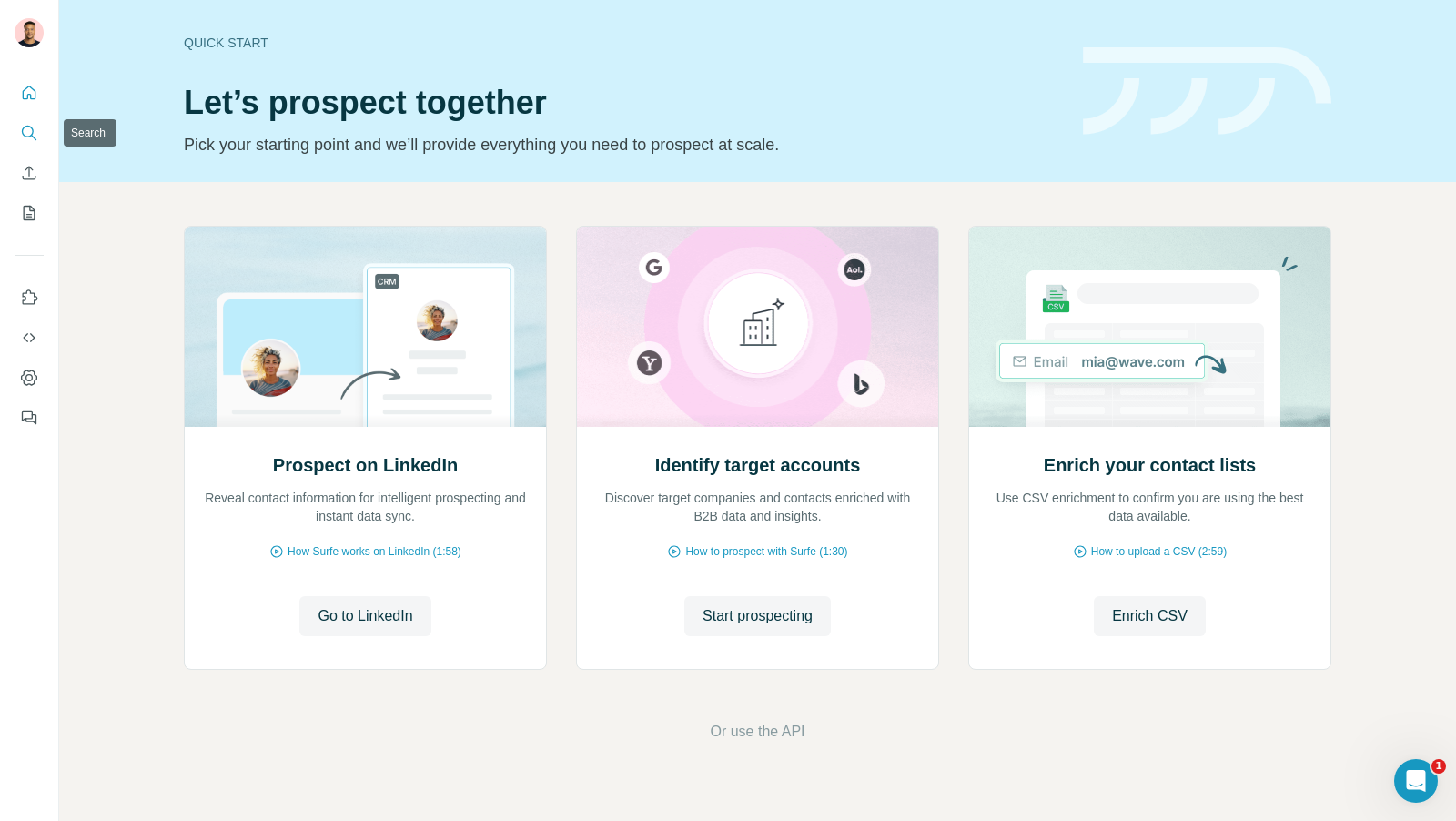
click at [30, 126] on icon "Search" at bounding box center [27, 131] width 12 height 12
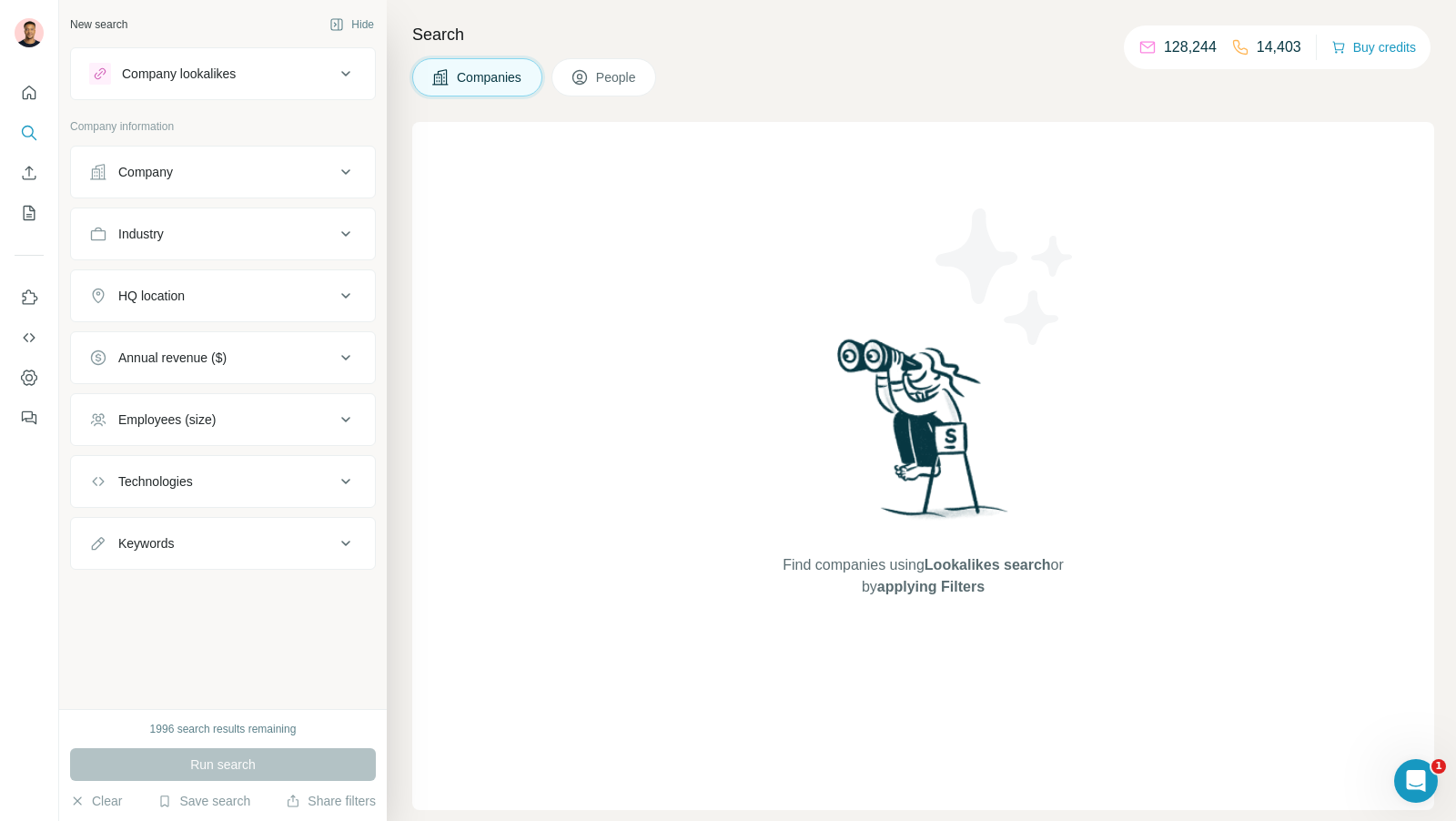
click at [188, 160] on button "Company" at bounding box center [222, 172] width 304 height 44
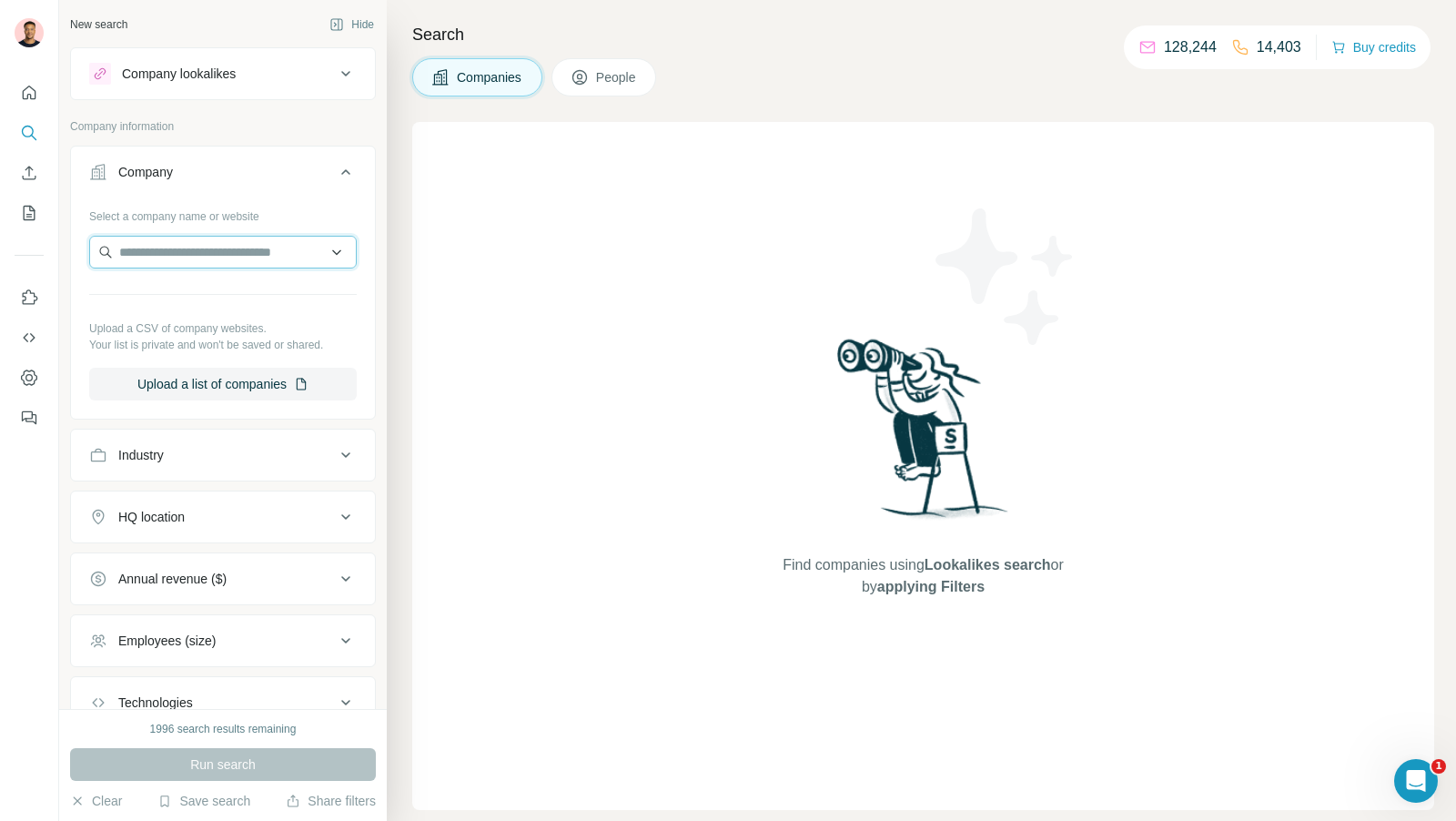
click at [203, 246] on input "text" at bounding box center [222, 252] width 267 height 33
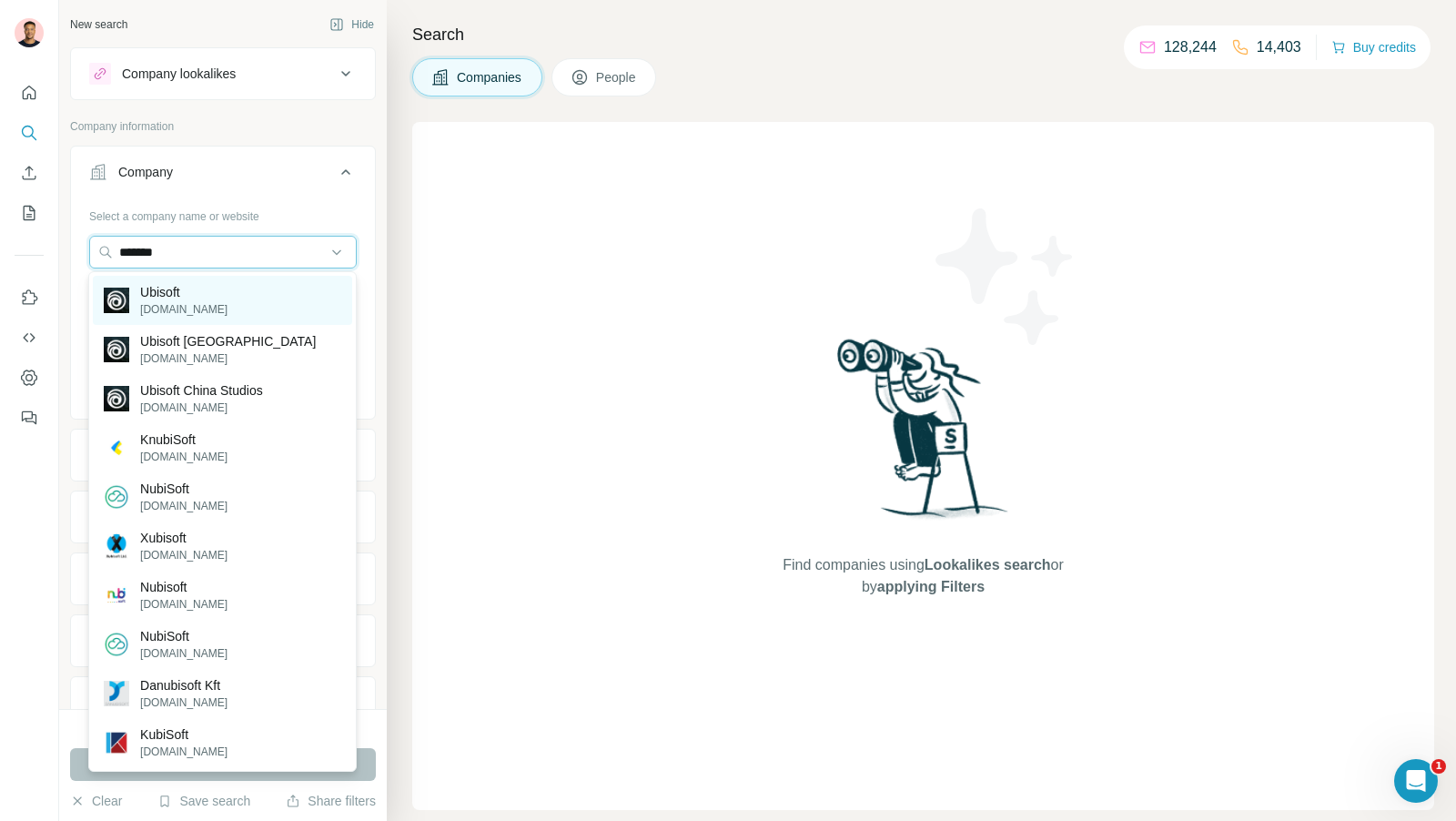
type input "*******"
click at [216, 292] on div "Ubisoft [DOMAIN_NAME]" at bounding box center [221, 300] width 259 height 50
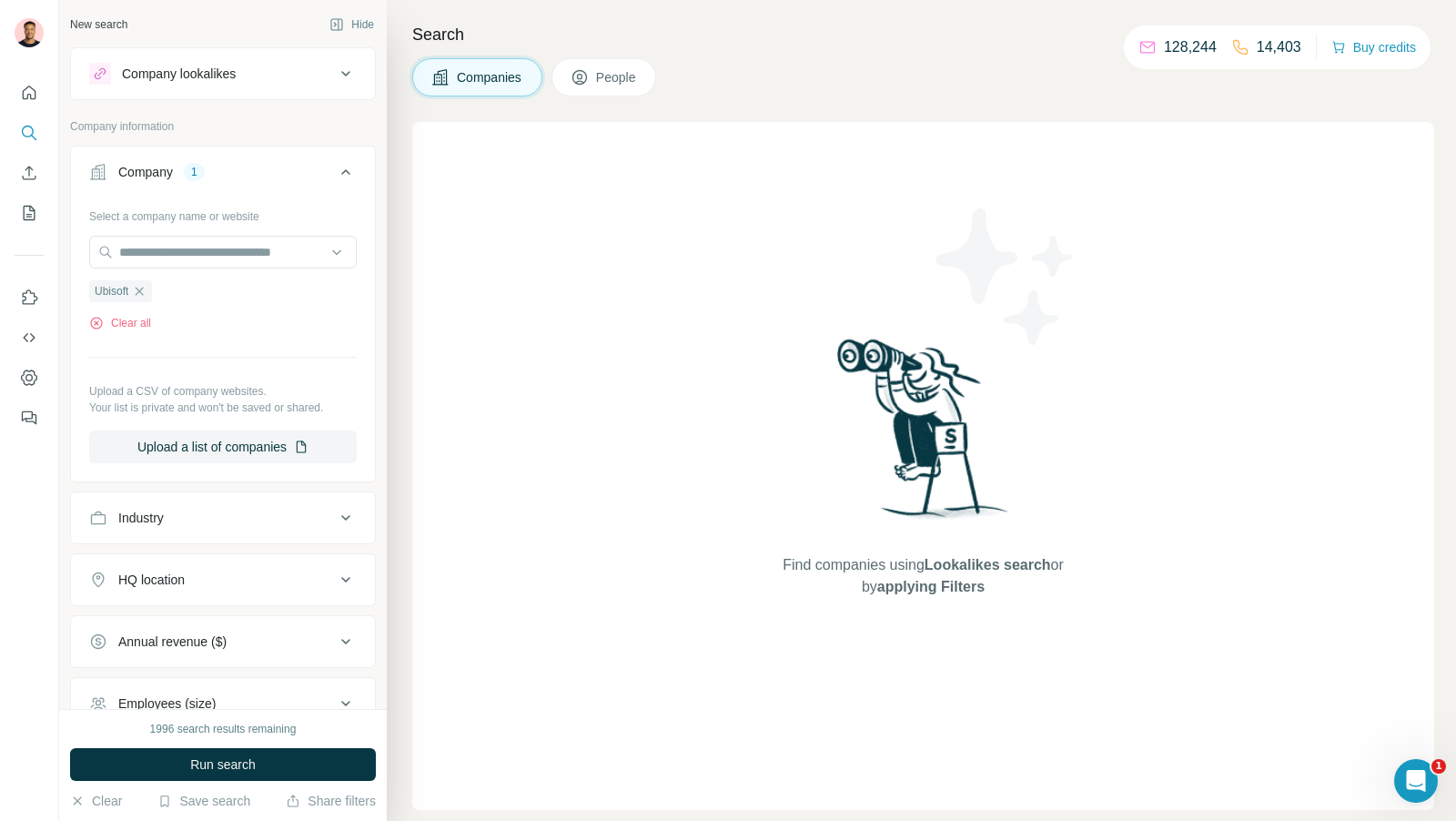
click at [246, 784] on div "1996 search results remaining Run search Clear Save search Share filters" at bounding box center [222, 765] width 327 height 112
click at [259, 771] on button "Run search" at bounding box center [222, 764] width 306 height 33
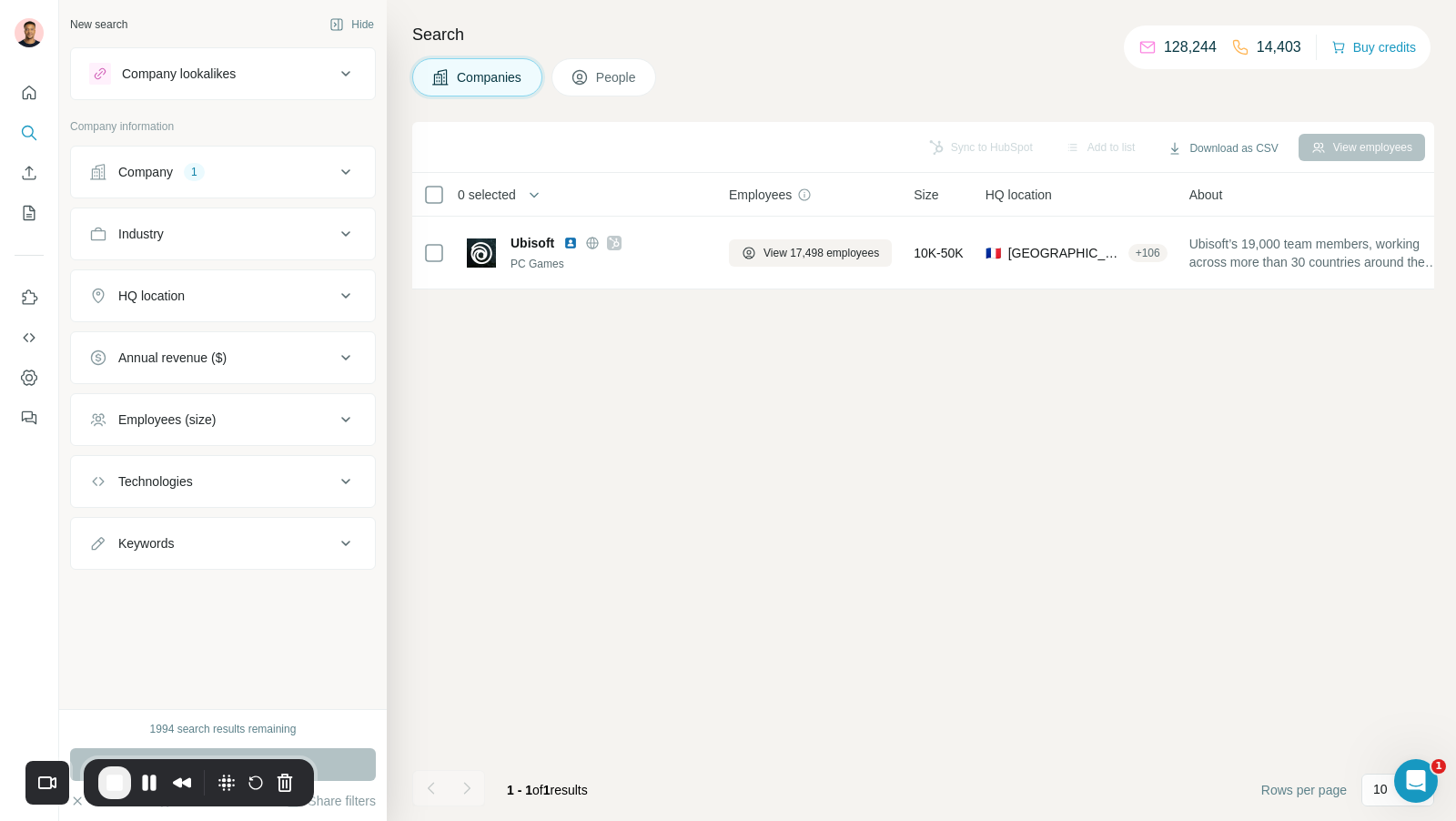
click at [93, 785] on div "Recorder controls - play pause" at bounding box center [199, 783] width 230 height 48
click at [115, 785] on span "End Recording" at bounding box center [114, 783] width 21 height 22
